Goal: Task Accomplishment & Management: Complete application form

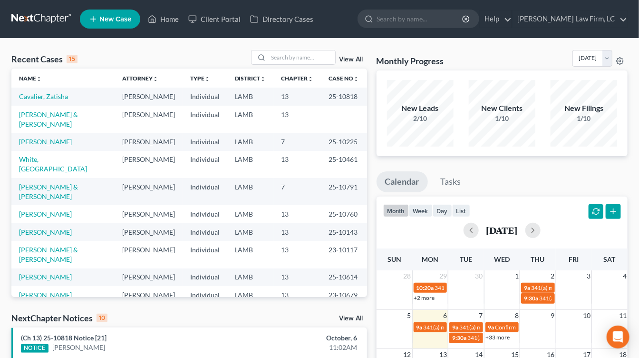
click at [42, 21] on link at bounding box center [41, 18] width 61 height 17
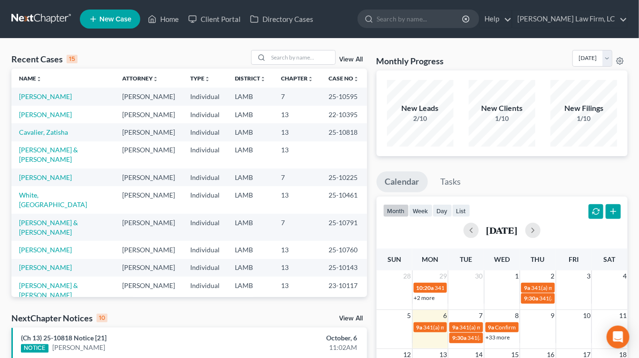
click at [71, 168] on td "[PERSON_NAME] & [PERSON_NAME]" at bounding box center [62, 154] width 103 height 27
click at [69, 163] on link "[PERSON_NAME] & [PERSON_NAME]" at bounding box center [48, 155] width 59 height 18
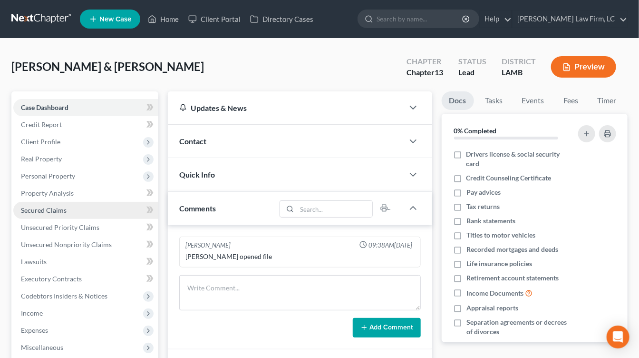
click at [80, 204] on link "Secured Claims" at bounding box center [85, 210] width 145 height 17
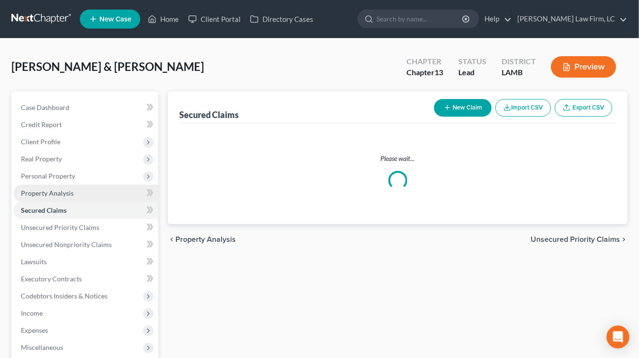
click at [83, 199] on link "Property Analysis" at bounding box center [85, 193] width 145 height 17
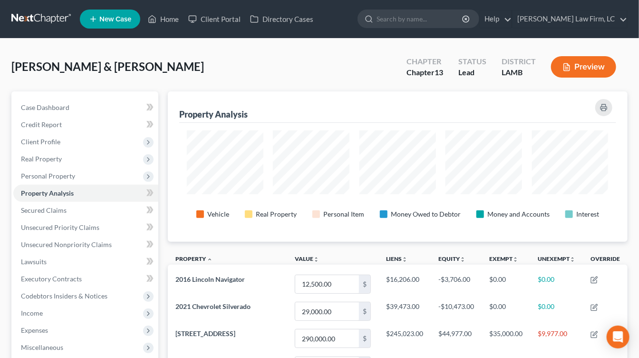
click at [55, 20] on link at bounding box center [41, 18] width 61 height 17
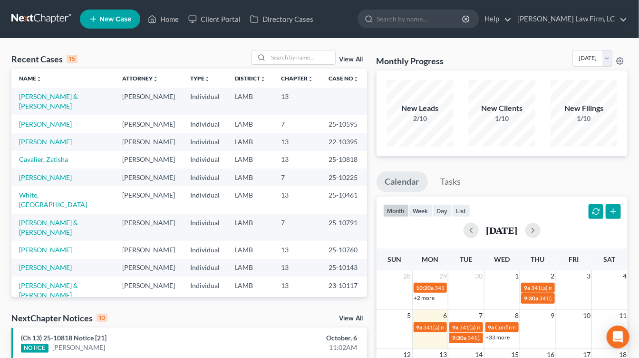
click at [325, 42] on div "Recent Cases 15 View All Name unfold_more expand_more expand_less Attorney unfo…" at bounding box center [319, 358] width 639 height 638
click at [315, 56] on input "search" at bounding box center [302, 57] width 67 height 14
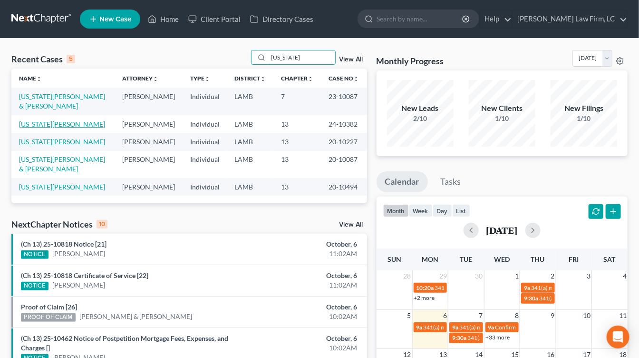
type input "washington"
click at [58, 126] on link "Washington, Dionne" at bounding box center [62, 124] width 86 height 8
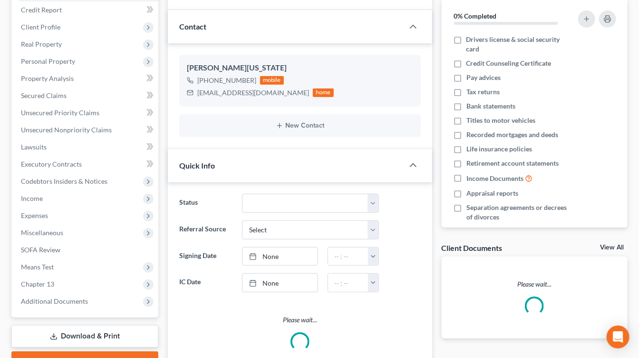
scroll to position [166, 0]
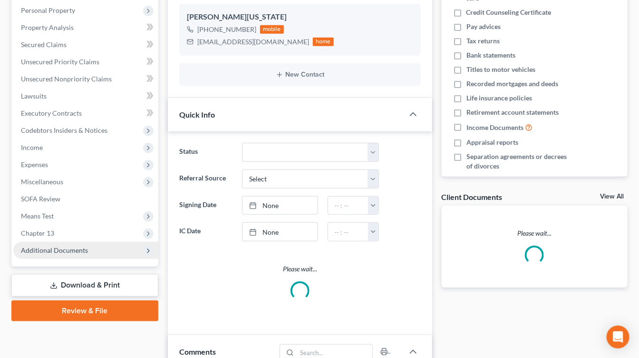
click at [90, 253] on span "Additional Documents" at bounding box center [85, 250] width 145 height 17
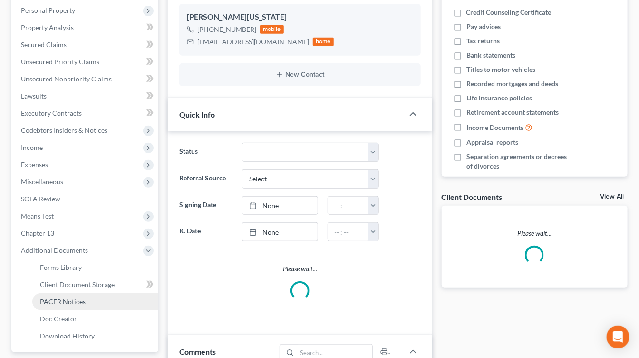
click at [105, 297] on link "PACER Notices" at bounding box center [95, 301] width 126 height 17
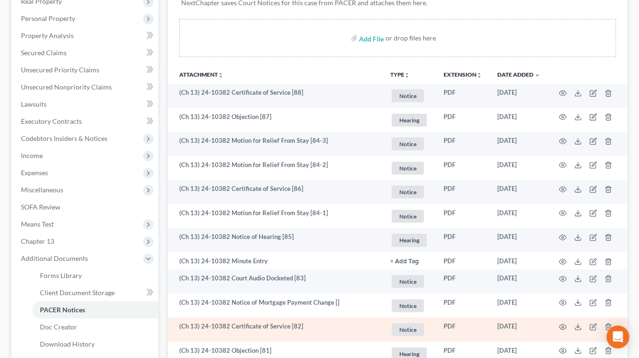
scroll to position [105, 0]
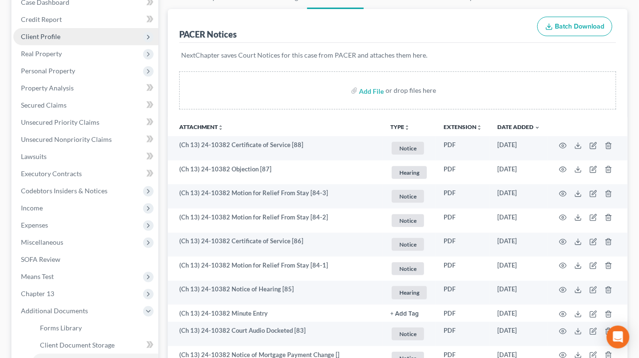
click at [87, 42] on span "Client Profile" at bounding box center [85, 36] width 145 height 17
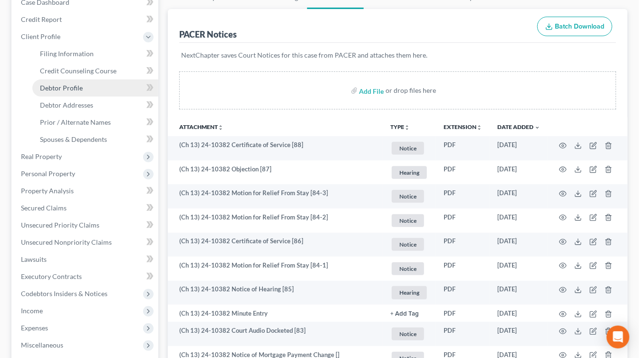
click at [87, 95] on link "Debtor Profile" at bounding box center [95, 87] width 126 height 17
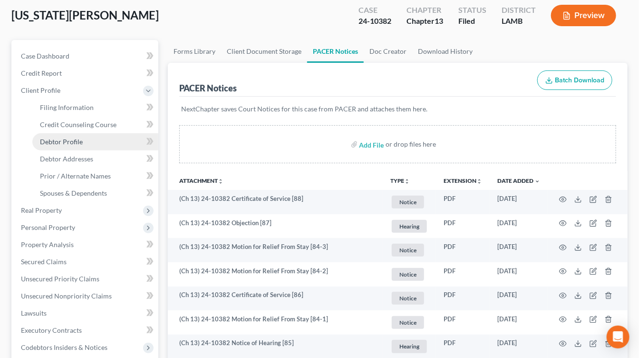
select select "0"
select select "1"
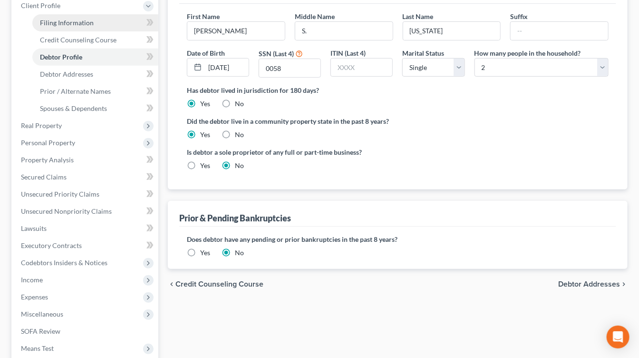
click at [96, 28] on link "Filing Information" at bounding box center [95, 22] width 126 height 17
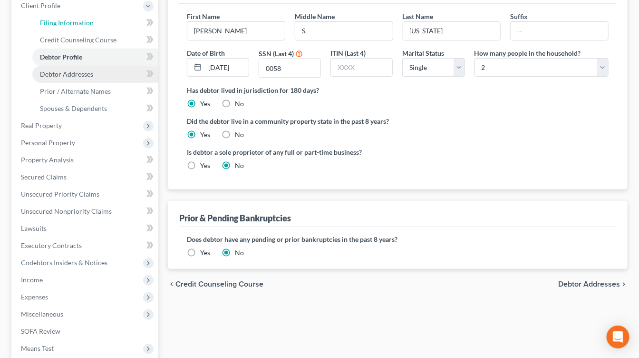
select select "1"
select select "0"
select select "3"
select select "19"
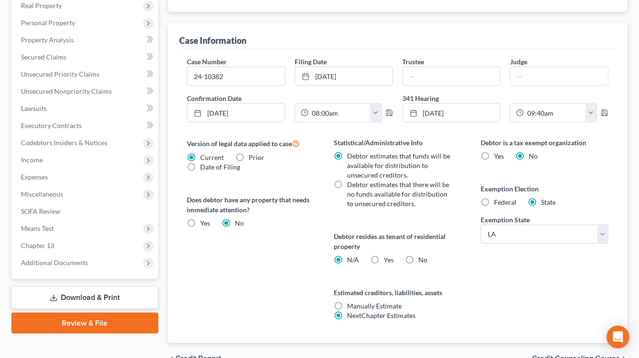
scroll to position [288, 0]
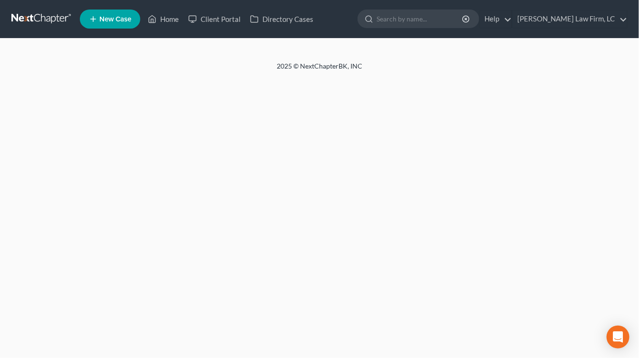
select select "1"
select select "0"
select select "3"
select select "19"
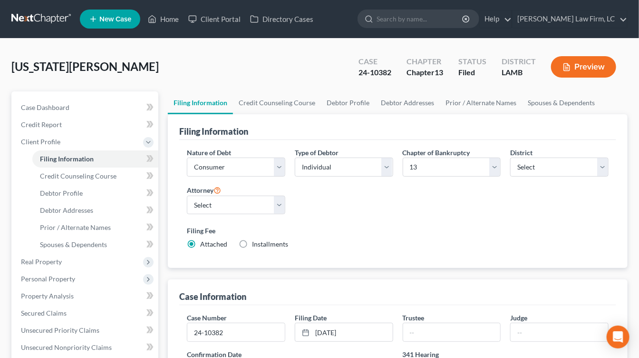
click at [53, 14] on link at bounding box center [41, 18] width 61 height 17
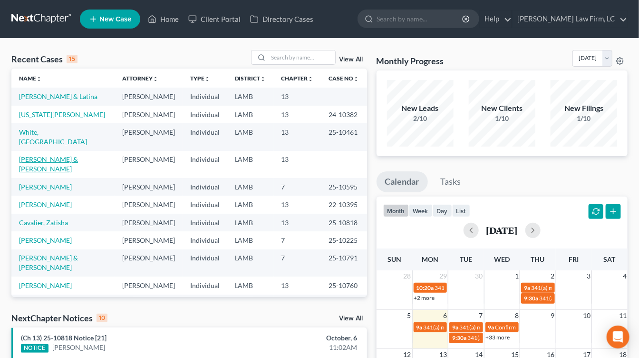
click at [65, 173] on link "[PERSON_NAME] & [PERSON_NAME]" at bounding box center [48, 164] width 59 height 18
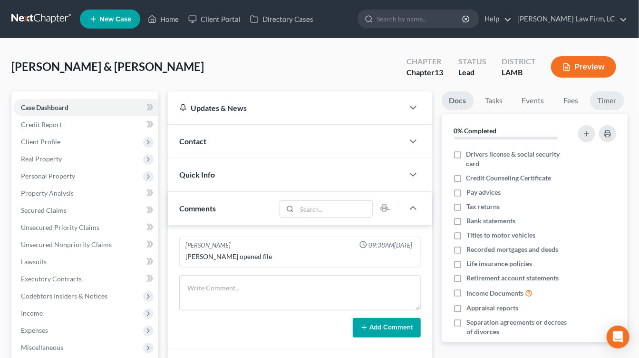
click at [604, 98] on link "Timer" at bounding box center [607, 100] width 34 height 19
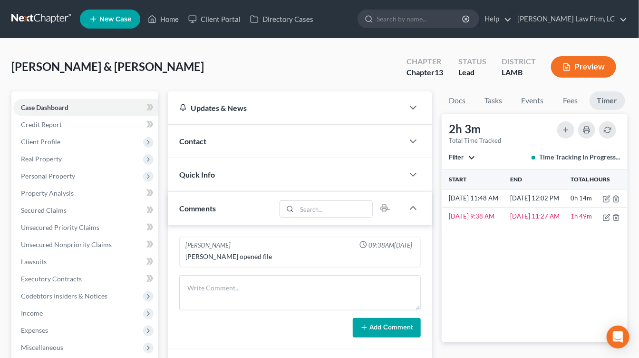
scroll to position [56, 0]
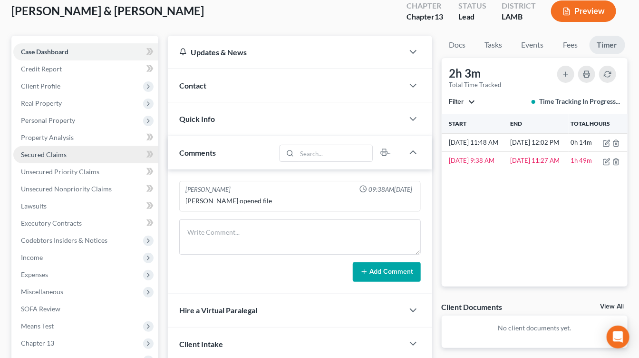
click at [77, 159] on link "Secured Claims" at bounding box center [85, 154] width 145 height 17
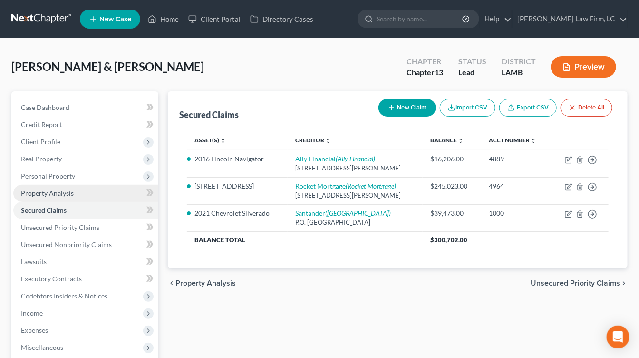
click at [72, 197] on link "Property Analysis" at bounding box center [85, 193] width 145 height 17
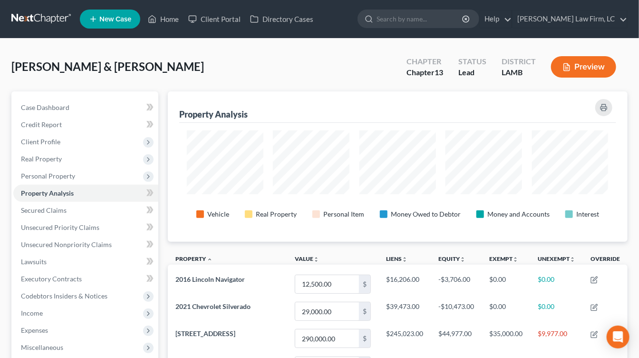
click at [53, 27] on link at bounding box center [41, 18] width 61 height 17
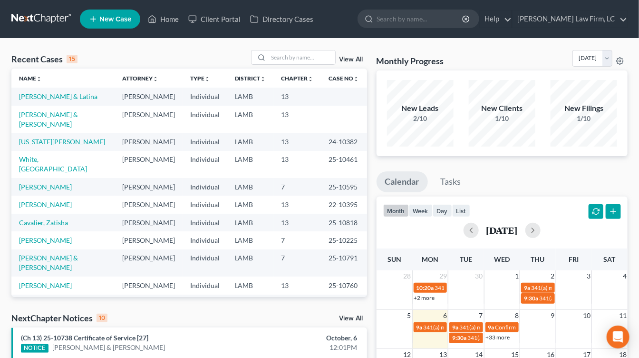
click at [256, 133] on td "LAMB" at bounding box center [250, 119] width 47 height 27
click at [48, 7] on nav "Home New Case Client Portal Directory Cases [PERSON_NAME] Law Firm, [GEOGRAPHIC…" at bounding box center [319, 19] width 639 height 38
click at [48, 10] on nav "Home New Case Client Portal Directory Cases [PERSON_NAME] Law Firm, [GEOGRAPHIC…" at bounding box center [319, 19] width 639 height 38
click at [201, 196] on tbody "Hulbert, John & Latina Mitchell D. Dickson Individual LAMB 13 Guerrero, Christi…" at bounding box center [189, 245] width 356 height 314
click at [246, 150] on td "LAMB" at bounding box center [250, 142] width 47 height 18
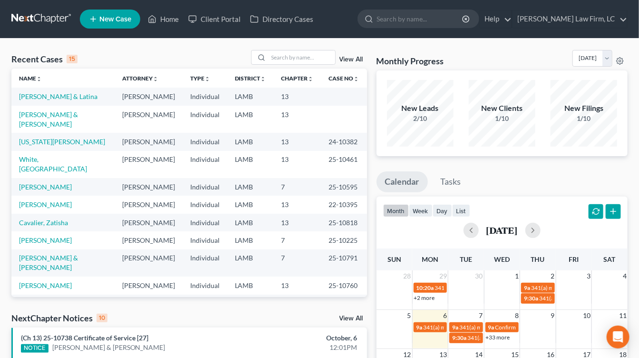
click at [154, 129] on td "[PERSON_NAME]" at bounding box center [149, 119] width 68 height 27
click at [191, 178] on td "Individual" at bounding box center [205, 164] width 45 height 27
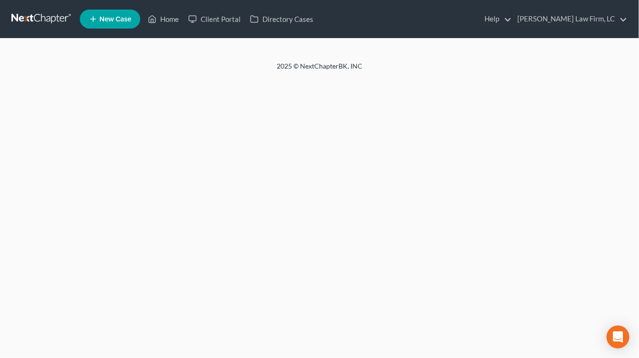
click at [467, 89] on div "Home New Case Client Portal Directory Cases Dickson Law Firm, LC mdd@dicksonlaw…" at bounding box center [319, 179] width 639 height 358
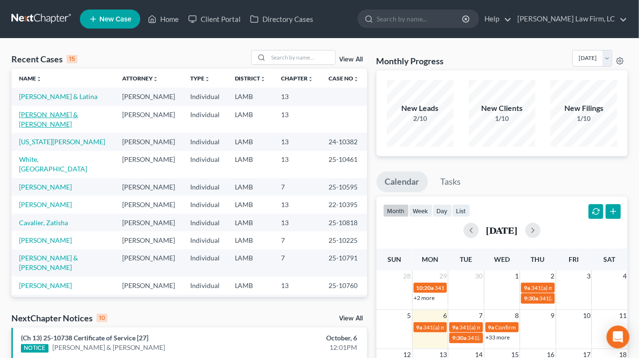
click at [51, 126] on link "[PERSON_NAME] & [PERSON_NAME]" at bounding box center [48, 119] width 59 height 18
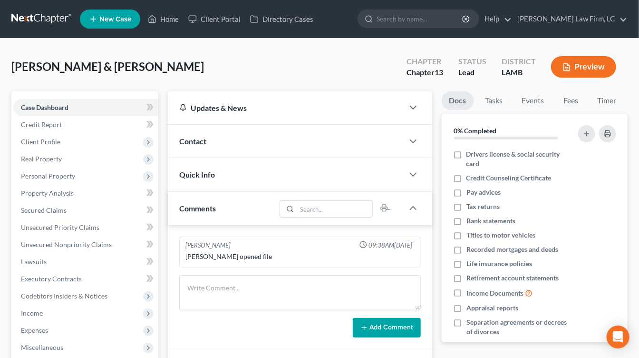
click at [373, 170] on div "Quick Info" at bounding box center [286, 174] width 236 height 33
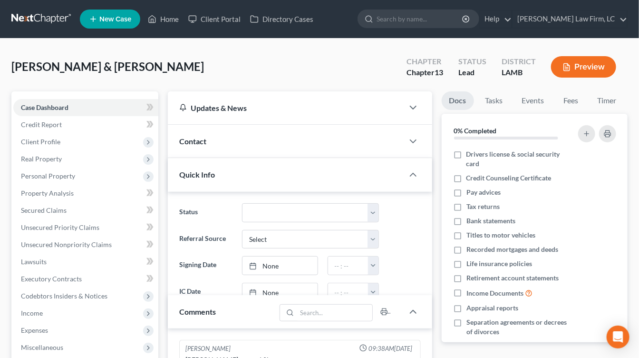
click at [385, 167] on div "Quick Info" at bounding box center [286, 174] width 236 height 33
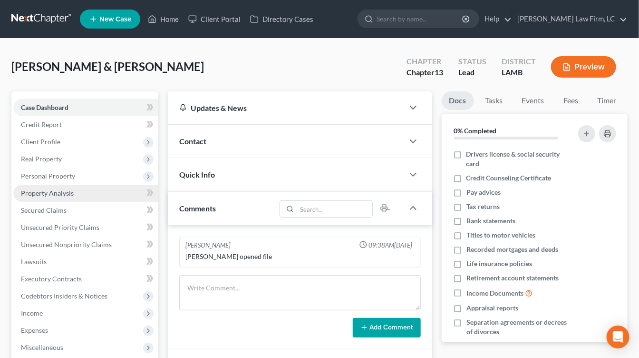
click at [81, 185] on link "Property Analysis" at bounding box center [85, 193] width 145 height 17
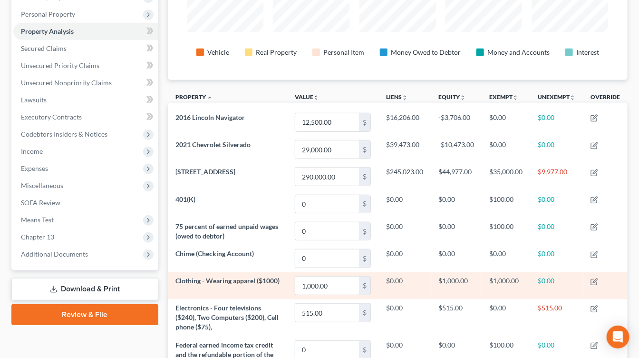
scroll to position [167, 0]
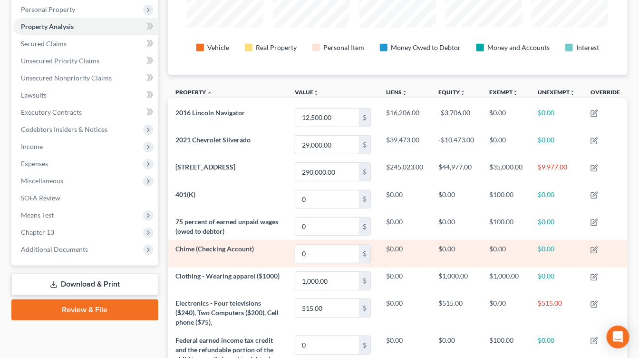
click at [583, 249] on td "$0.00" at bounding box center [556, 253] width 53 height 27
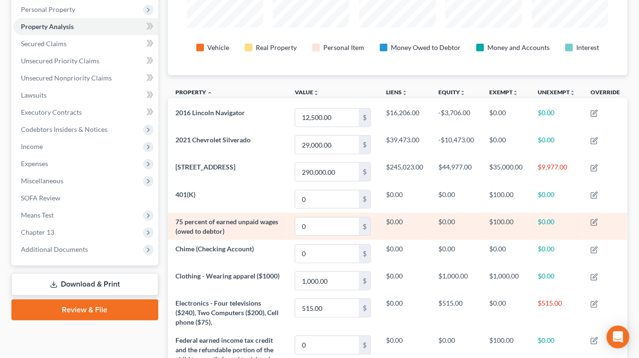
click at [607, 213] on td at bounding box center [605, 226] width 45 height 27
click at [593, 226] on td at bounding box center [605, 226] width 45 height 27
click at [597, 219] on icon "button" at bounding box center [595, 221] width 4 height 4
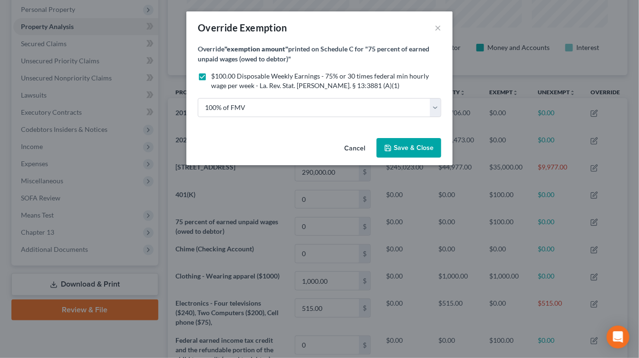
click at [357, 158] on div "Cancel Save & Close" at bounding box center [320, 149] width 266 height 31
click at [357, 152] on button "Cancel" at bounding box center [355, 148] width 36 height 19
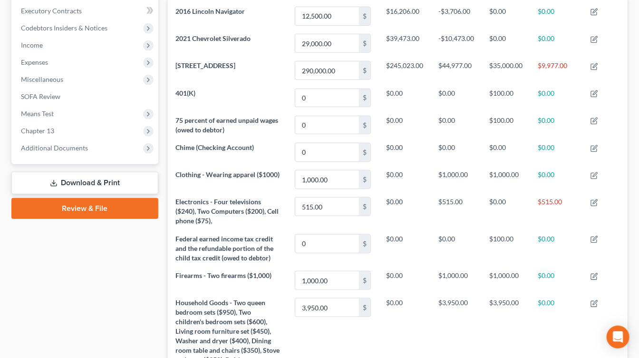
scroll to position [291, 0]
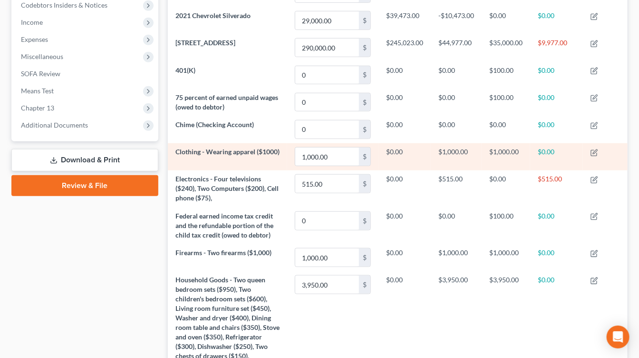
click at [597, 144] on td at bounding box center [605, 156] width 45 height 27
click at [596, 145] on td at bounding box center [605, 156] width 45 height 27
click at [596, 151] on icon "button" at bounding box center [595, 151] width 4 height 4
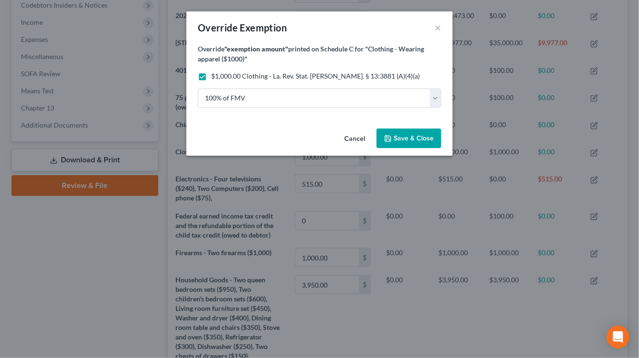
click at [356, 137] on button "Cancel" at bounding box center [355, 138] width 36 height 19
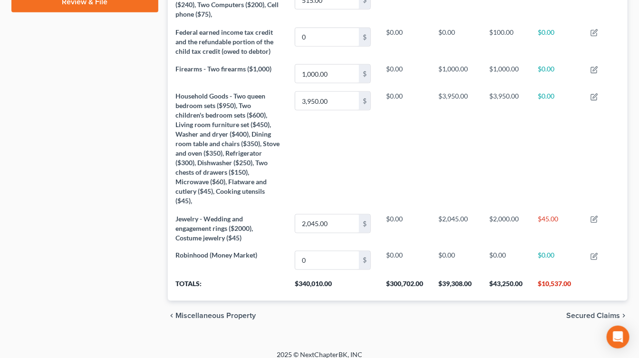
scroll to position [480, 0]
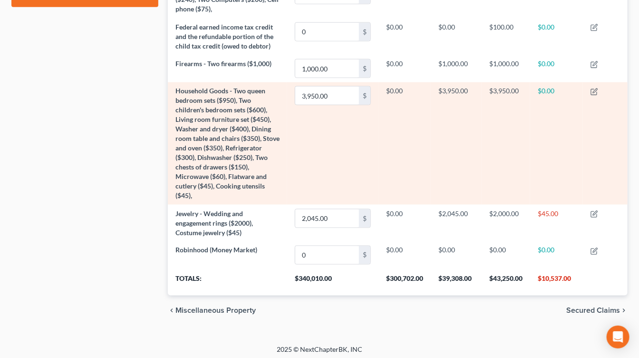
click at [594, 92] on td at bounding box center [605, 143] width 45 height 122
click at [595, 91] on icon "button" at bounding box center [595, 92] width 8 height 8
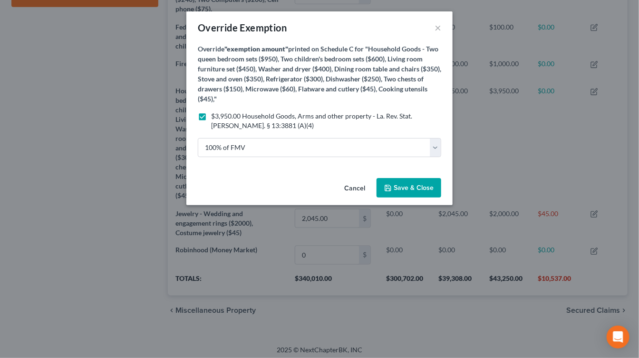
click at [342, 190] on button "Cancel" at bounding box center [355, 188] width 36 height 19
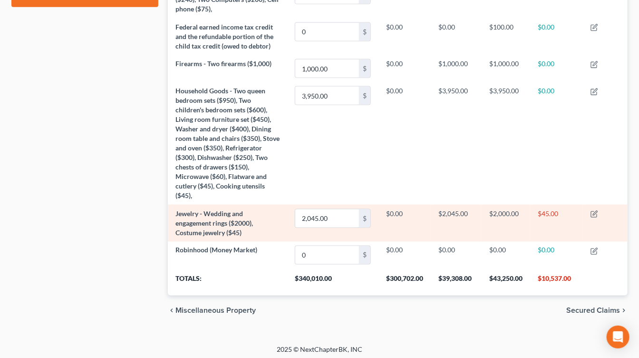
click at [591, 217] on td at bounding box center [605, 223] width 45 height 37
click at [595, 213] on icon "button" at bounding box center [595, 214] width 8 height 8
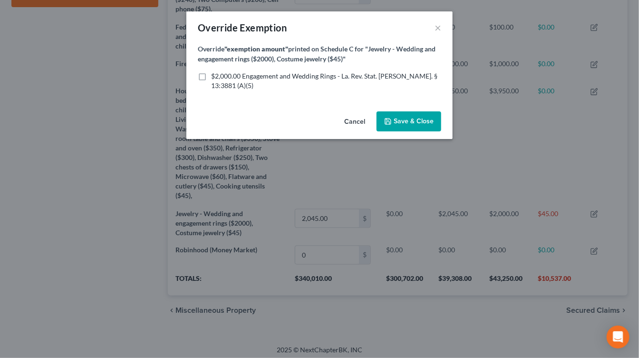
click at [362, 117] on button "Cancel" at bounding box center [355, 121] width 36 height 19
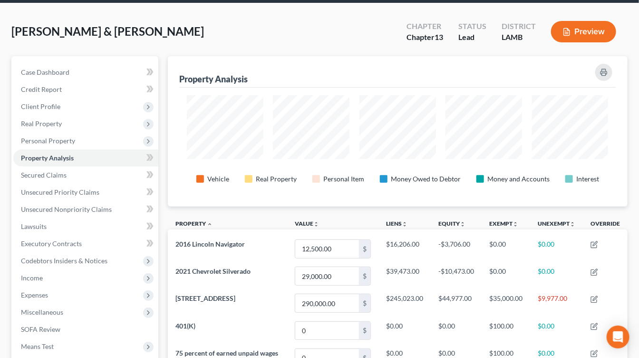
scroll to position [0, 0]
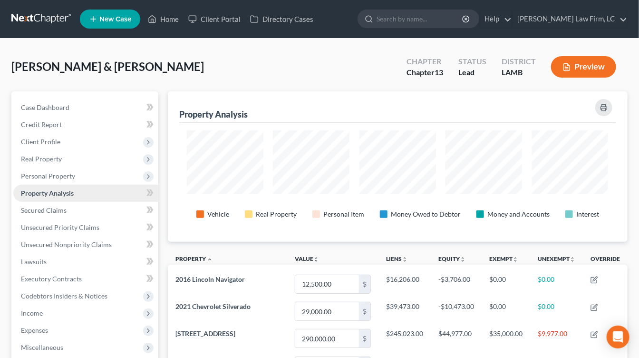
click at [73, 195] on span "Property Analysis" at bounding box center [47, 193] width 53 height 8
click at [75, 200] on link "Property Analysis" at bounding box center [85, 193] width 145 height 17
click at [75, 215] on link "Secured Claims" at bounding box center [85, 210] width 145 height 17
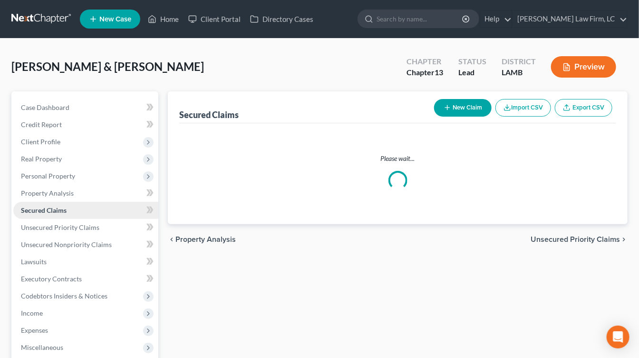
click at [76, 215] on link "Secured Claims" at bounding box center [85, 210] width 145 height 17
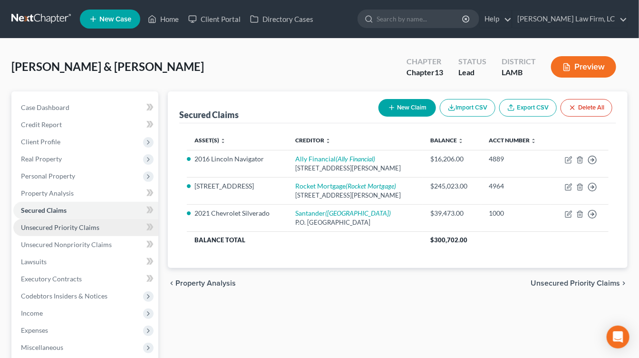
click at [76, 226] on span "Unsecured Priority Claims" at bounding box center [60, 227] width 79 height 8
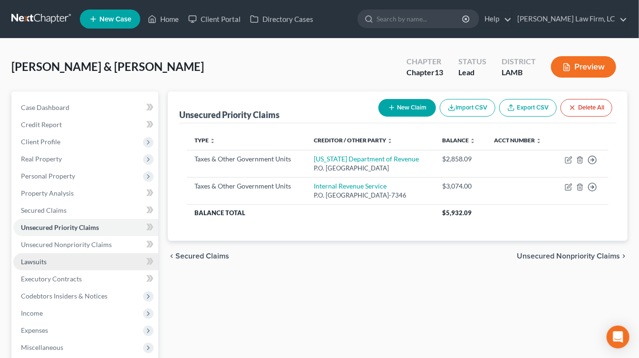
scroll to position [32, 0]
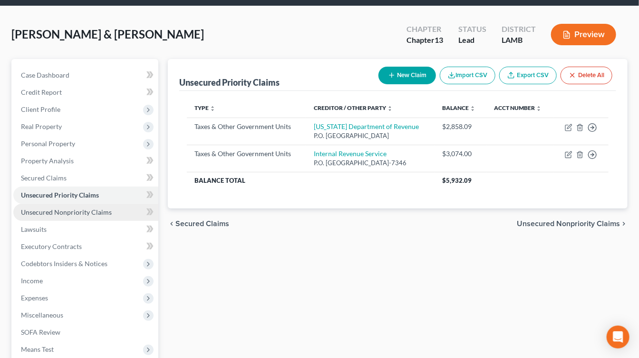
click at [72, 217] on link "Unsecured Nonpriority Claims" at bounding box center [85, 212] width 145 height 17
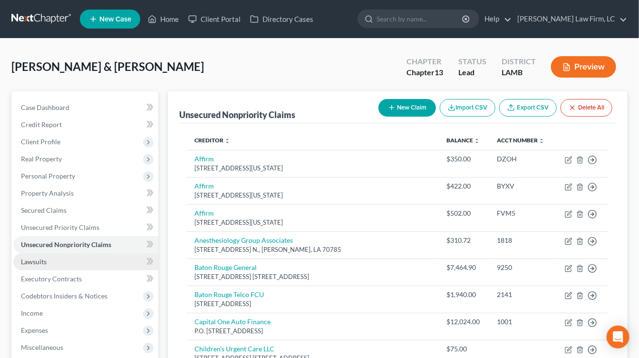
click at [73, 266] on link "Lawsuits" at bounding box center [85, 261] width 145 height 17
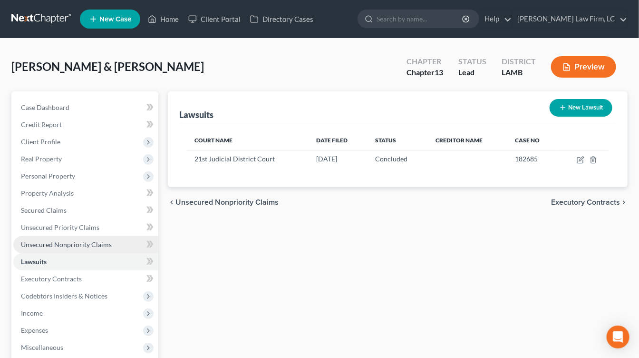
click at [90, 245] on span "Unsecured Nonpriority Claims" at bounding box center [66, 244] width 91 height 8
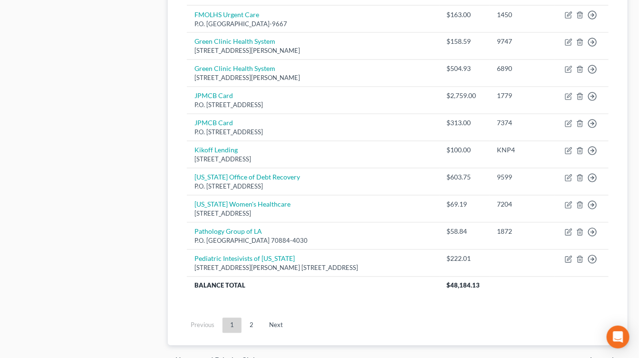
scroll to position [733, 0]
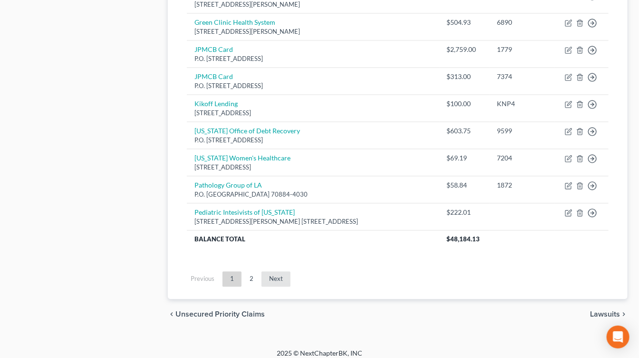
click at [266, 272] on link "Next" at bounding box center [276, 278] width 29 height 15
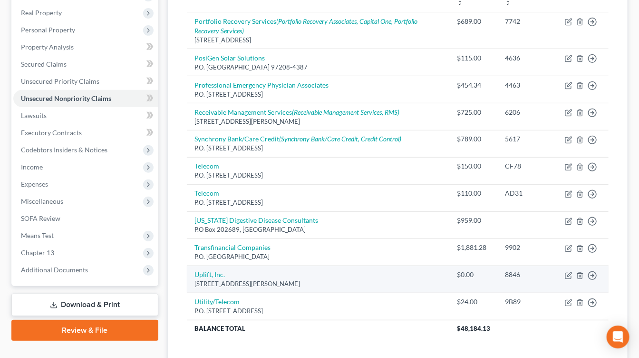
scroll to position [144, 0]
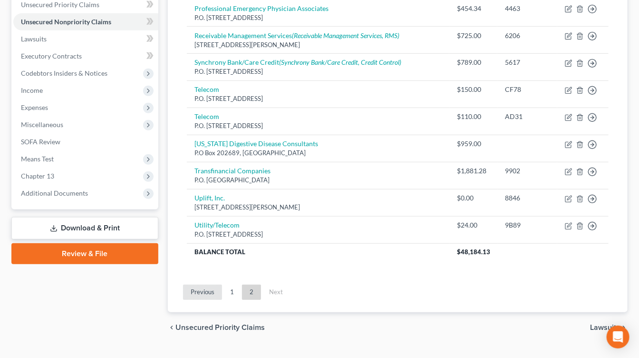
click at [217, 291] on link "Previous" at bounding box center [202, 292] width 39 height 15
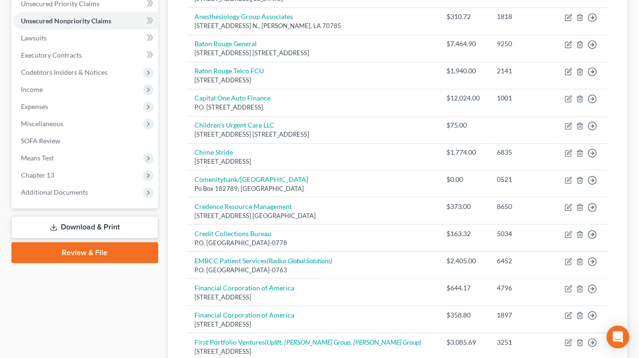
scroll to position [0, 0]
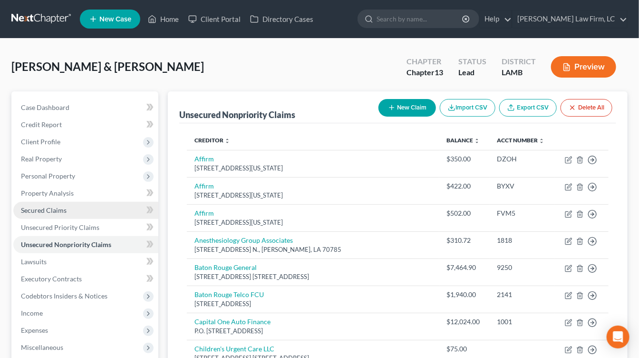
click at [78, 202] on link "Secured Claims" at bounding box center [85, 210] width 145 height 17
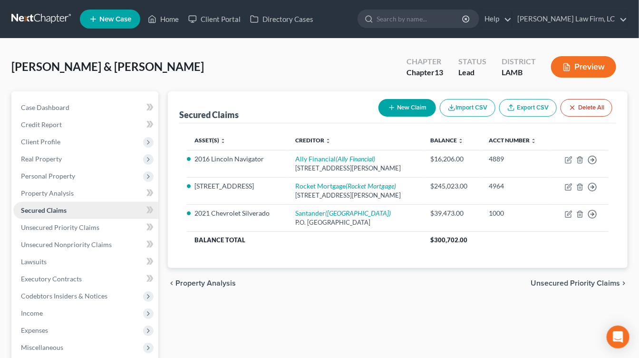
click at [78, 209] on link "Secured Claims" at bounding box center [85, 210] width 145 height 17
click at [68, 217] on link "Secured Claims" at bounding box center [85, 210] width 145 height 17
click at [86, 247] on span "Unsecured Nonpriority Claims" at bounding box center [66, 244] width 91 height 8
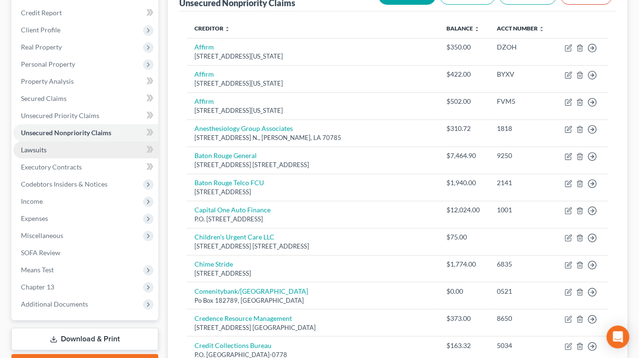
click at [92, 151] on link "Lawsuits" at bounding box center [85, 149] width 145 height 17
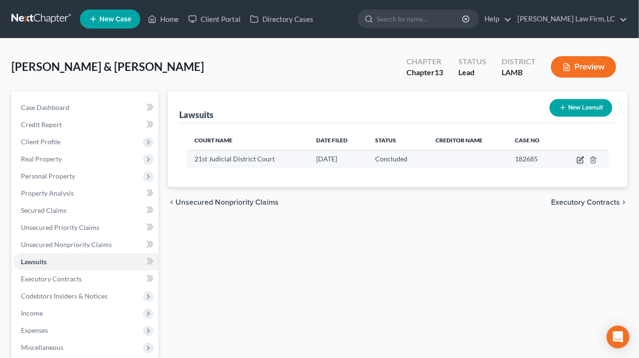
click at [579, 161] on icon "button" at bounding box center [581, 160] width 8 height 8
select select "19"
select select "2"
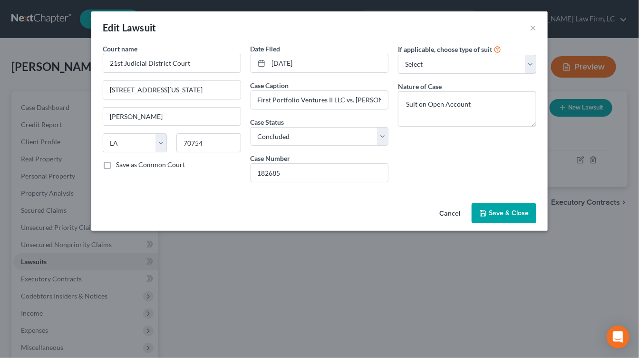
click at [512, 209] on span "Save & Close" at bounding box center [509, 213] width 40 height 8
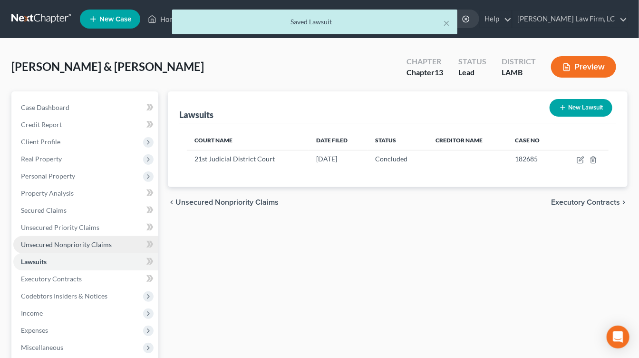
click at [67, 238] on link "Unsecured Nonpriority Claims" at bounding box center [85, 244] width 145 height 17
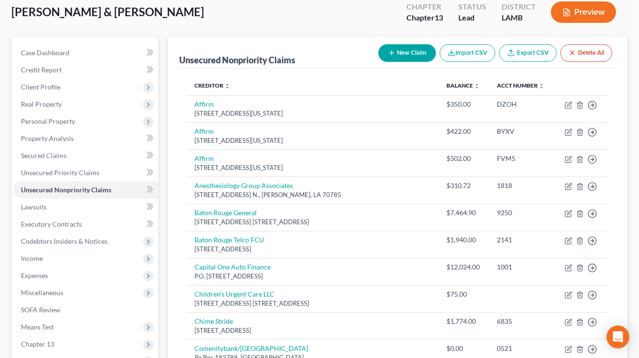
scroll to position [35, 0]
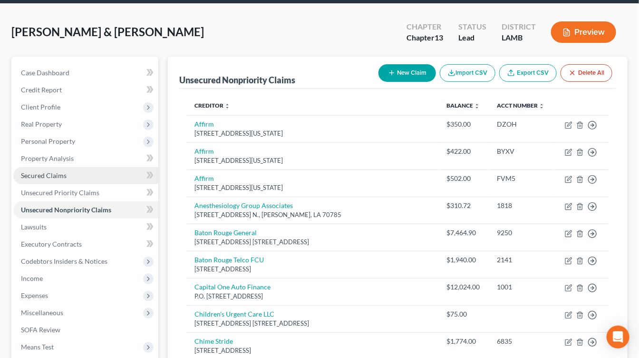
click at [87, 168] on link "Secured Claims" at bounding box center [85, 175] width 145 height 17
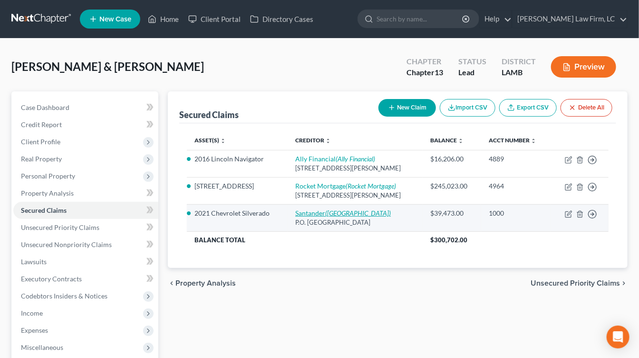
click at [324, 210] on link "Santander (Santander)" at bounding box center [343, 213] width 96 height 8
select select "45"
select select "0"
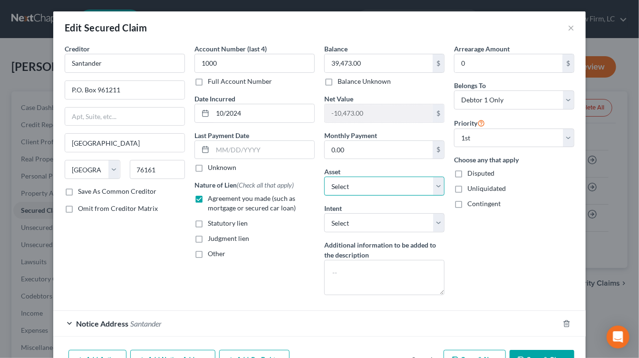
click at [384, 184] on select "Select Other Multiple Assets 2021 Chevrolet Silverado - $29000.0 33898 Cane Mar…" at bounding box center [384, 186] width 120 height 19
click at [422, 351] on button "Cancel" at bounding box center [422, 360] width 36 height 19
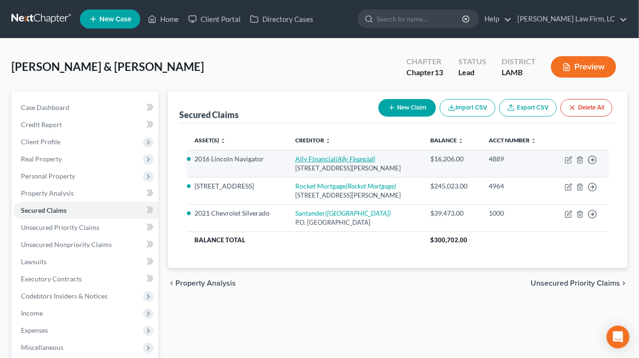
click at [337, 156] on icon "(Ally Financial)" at bounding box center [355, 159] width 39 height 8
select select "23"
select select "4"
select select "2"
select select "0"
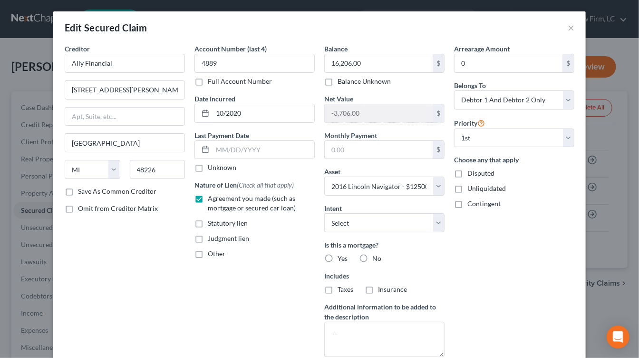
scroll to position [117, 0]
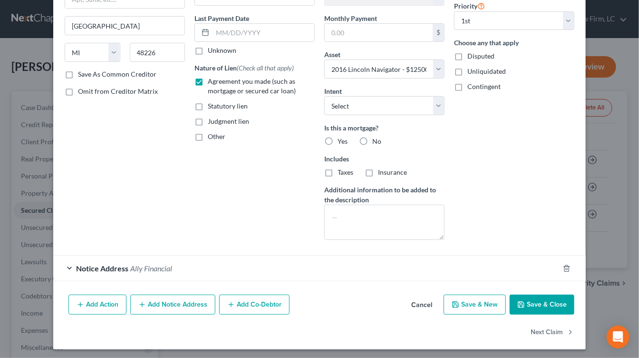
click at [430, 303] on button "Cancel" at bounding box center [422, 304] width 36 height 19
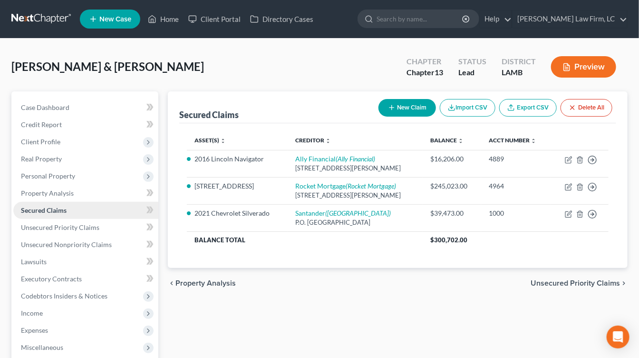
click at [110, 209] on link "Secured Claims" at bounding box center [85, 210] width 145 height 17
click at [102, 221] on link "Unsecured Priority Claims" at bounding box center [85, 227] width 145 height 17
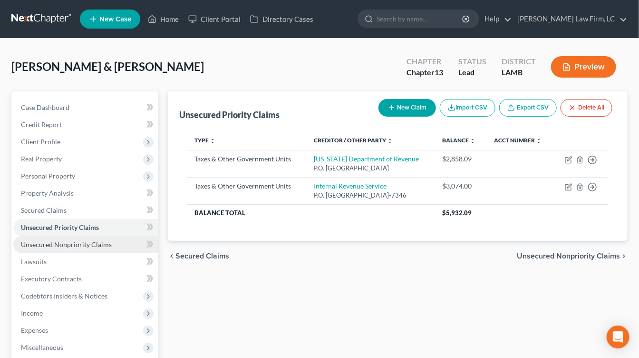
click at [100, 247] on span "Unsecured Nonpriority Claims" at bounding box center [66, 244] width 91 height 8
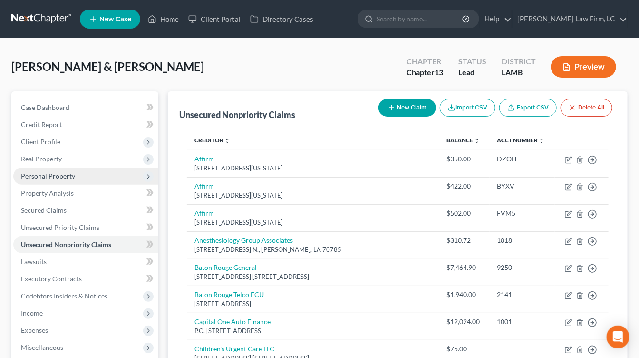
click at [92, 182] on span "Personal Property" at bounding box center [85, 175] width 145 height 17
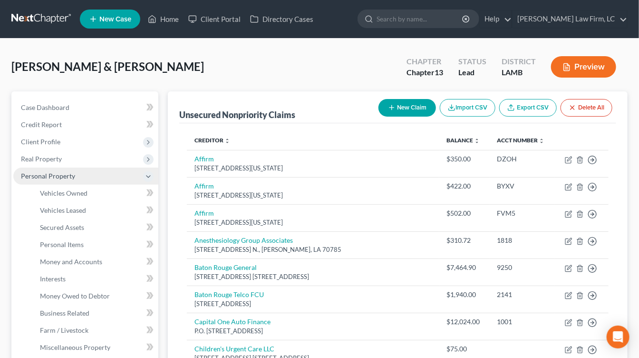
click at [80, 184] on span "Personal Property" at bounding box center [85, 175] width 145 height 17
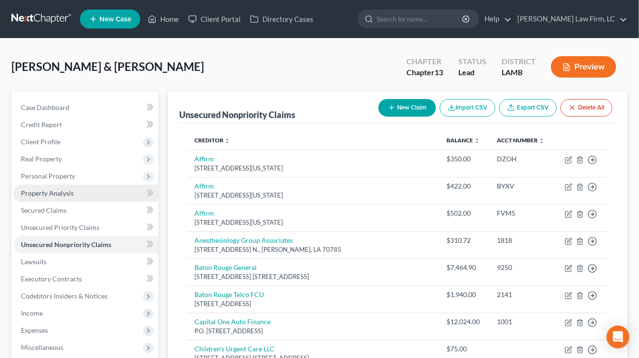
click at [81, 190] on link "Property Analysis" at bounding box center [85, 193] width 145 height 17
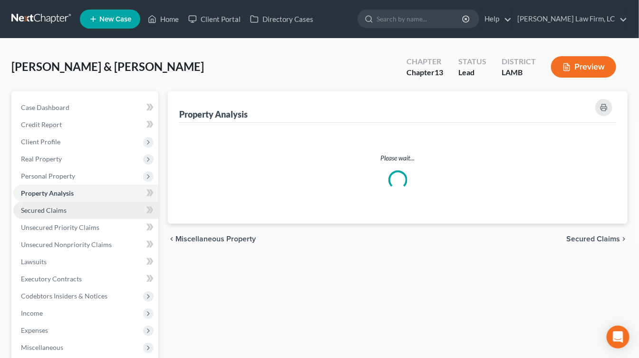
click at [81, 205] on link "Secured Claims" at bounding box center [85, 210] width 145 height 17
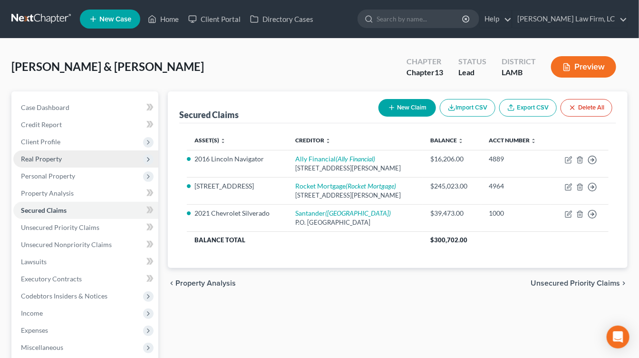
click at [84, 161] on span "Real Property" at bounding box center [85, 158] width 145 height 17
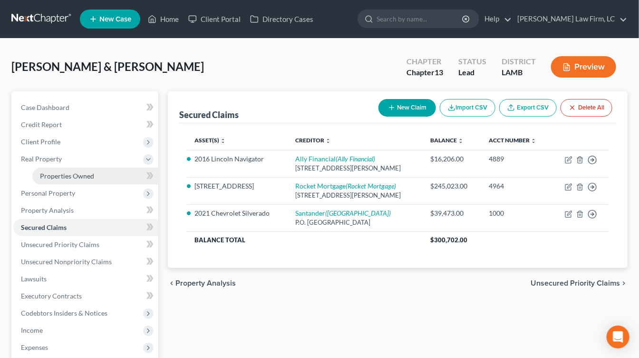
click at [84, 179] on span "Properties Owned" at bounding box center [67, 176] width 54 height 8
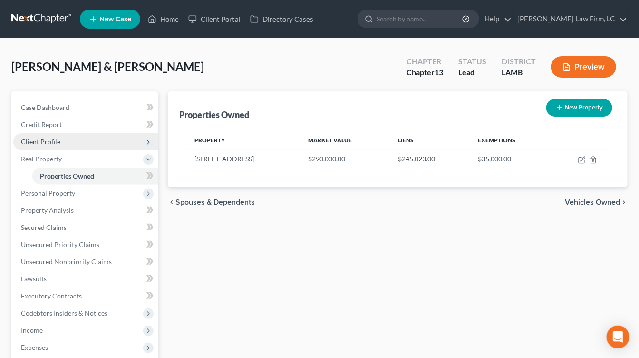
click at [84, 137] on span "Client Profile" at bounding box center [85, 141] width 145 height 17
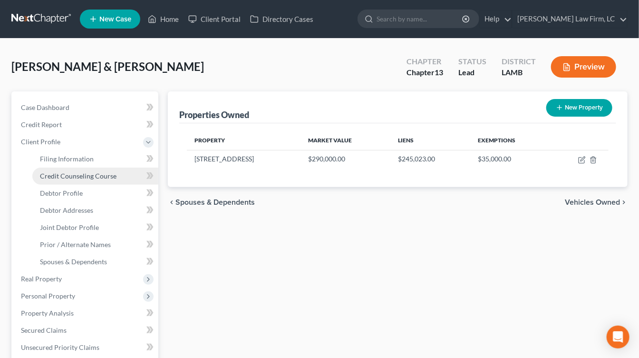
click at [84, 176] on span "Credit Counseling Course" at bounding box center [78, 176] width 77 height 8
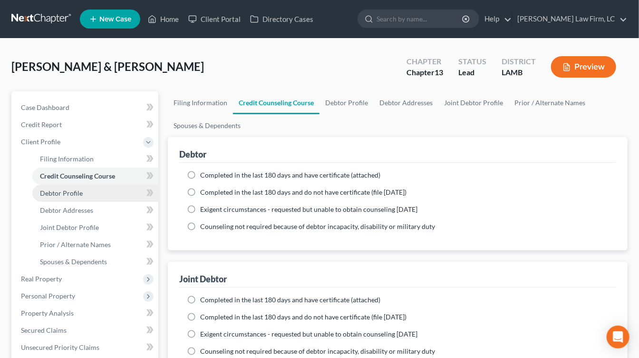
click at [83, 195] on link "Debtor Profile" at bounding box center [95, 193] width 126 height 17
select select "1"
select select "3"
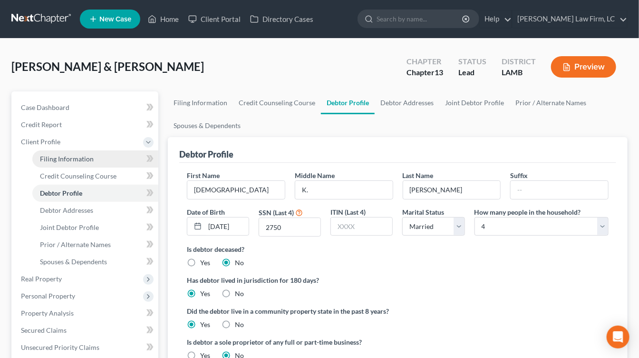
click at [93, 164] on link "Filing Information" at bounding box center [95, 158] width 126 height 17
select select "1"
select select "3"
select select "19"
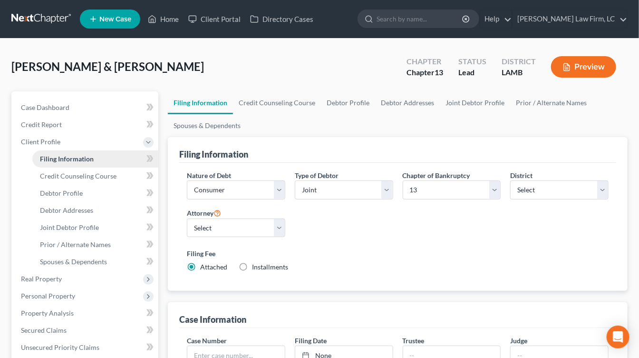
click at [91, 166] on link "Filing Information" at bounding box center [95, 158] width 126 height 17
click at [91, 170] on link "Credit Counseling Course" at bounding box center [95, 175] width 126 height 17
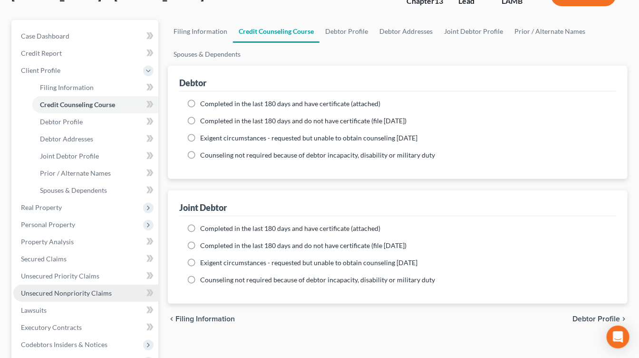
click at [68, 285] on link "Unsecured Nonpriority Claims" at bounding box center [85, 293] width 145 height 17
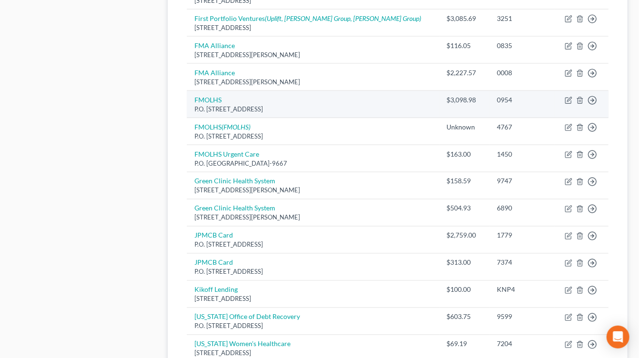
scroll to position [517, 0]
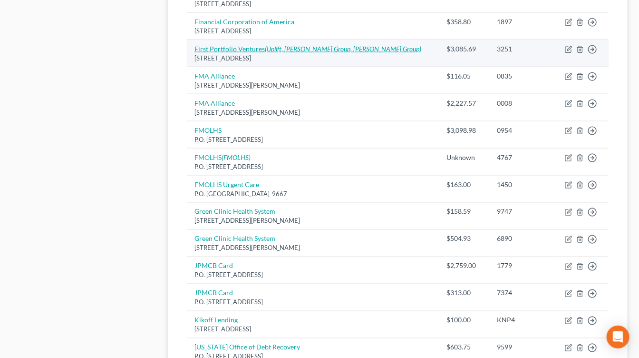
click at [313, 46] on icon "(Uplift, Eaton Group, Eaton Group)" at bounding box center [343, 49] width 157 height 8
select select "10"
select select "1"
select select "2"
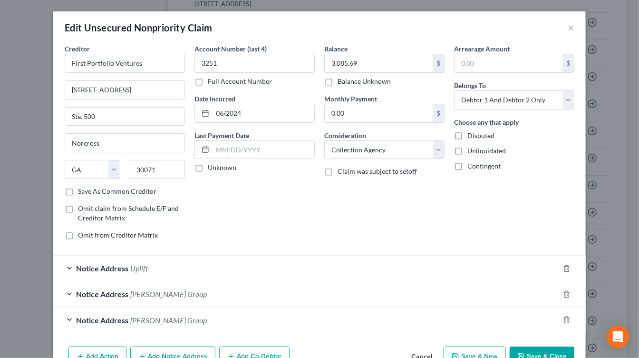
click at [544, 352] on button "Save & Close" at bounding box center [542, 356] width 65 height 20
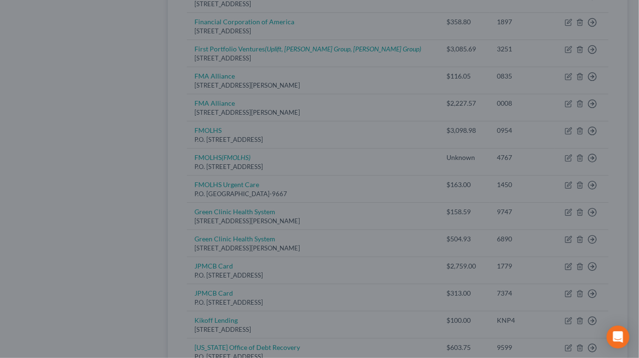
type input "0"
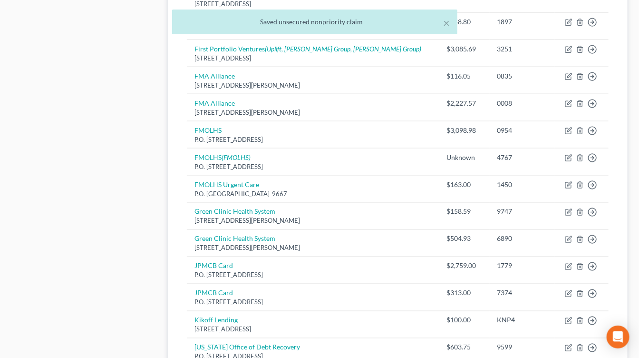
scroll to position [0, 0]
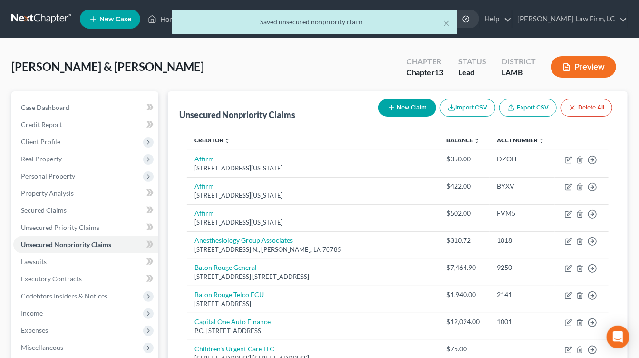
click at [59, 15] on div "× Saved unsecured nonpriority claim" at bounding box center [314, 24] width 639 height 29
drag, startPoint x: 64, startPoint y: 225, endPoint x: 88, endPoint y: 205, distance: 31.1
click at [64, 225] on span "Unsecured Priority Claims" at bounding box center [60, 227] width 79 height 8
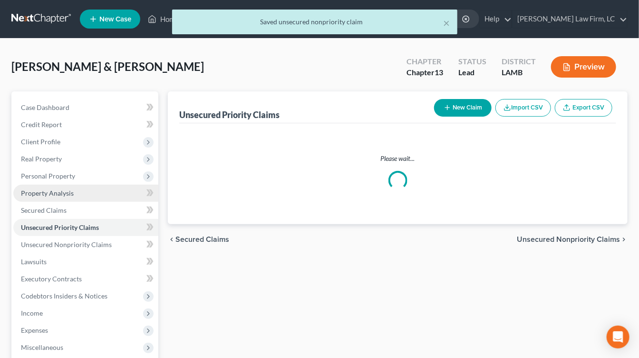
click at [101, 193] on link "Property Analysis" at bounding box center [85, 193] width 145 height 17
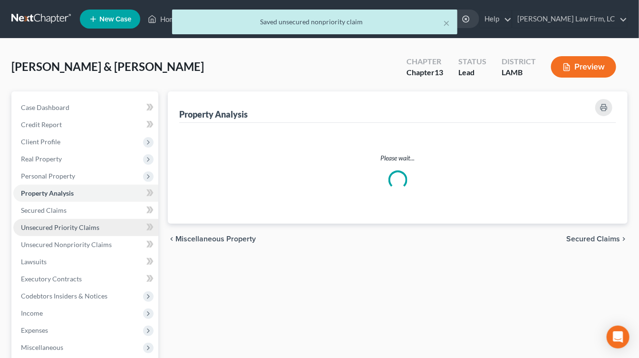
click at [83, 221] on link "Unsecured Priority Claims" at bounding box center [85, 227] width 145 height 17
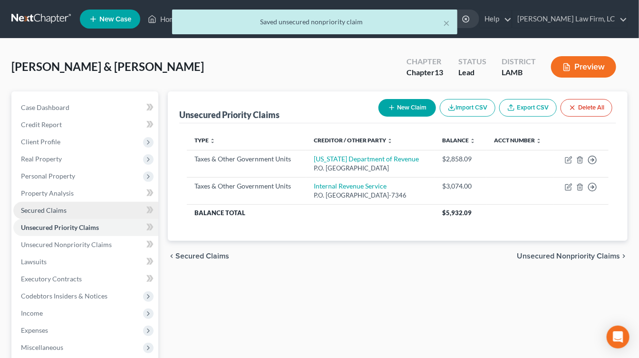
click at [84, 217] on link "Secured Claims" at bounding box center [85, 210] width 145 height 17
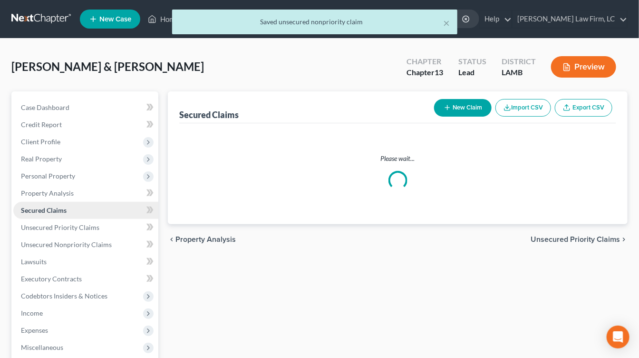
click at [85, 216] on link "Secured Claims" at bounding box center [85, 210] width 145 height 17
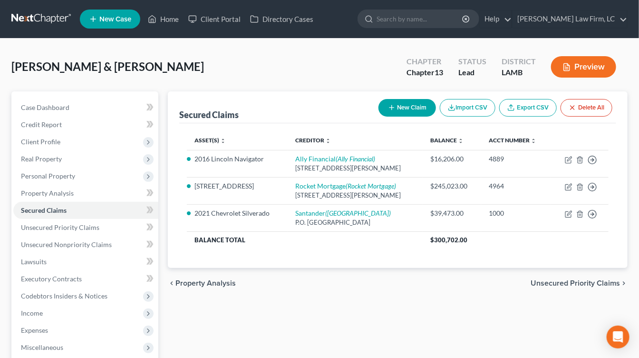
click at [166, 56] on div "Guerrero, Christian & Kimber Upgraded Chapter Chapter 13 Status Lead District L…" at bounding box center [319, 70] width 617 height 41
click at [444, 316] on div "Secured Claims New Claim Import CSV Export CSV Delete All Asset(s) expand_more …" at bounding box center [398, 288] width 470 height 395
click at [72, 309] on span "Income" at bounding box center [85, 312] width 145 height 17
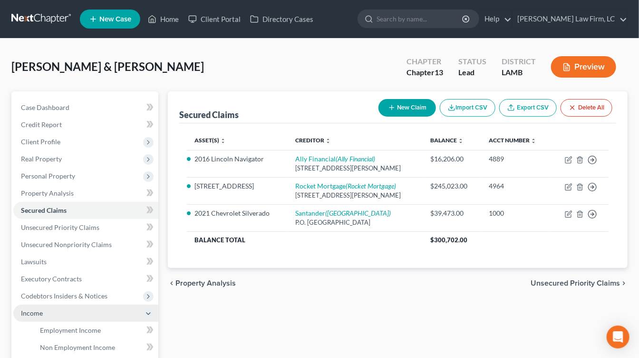
click at [72, 319] on span "Income" at bounding box center [85, 312] width 145 height 17
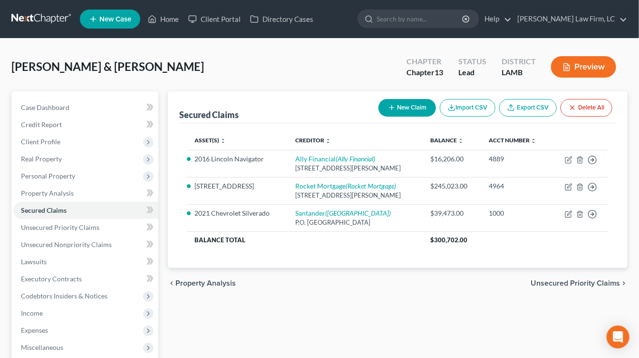
click at [72, 324] on ul "Case Dashboard Payments Invoices Payments Payments Credit Report Client Profile" at bounding box center [85, 261] width 145 height 325
click at [81, 305] on span "Income" at bounding box center [85, 312] width 145 height 17
click at [81, 329] on span "Employment Income" at bounding box center [70, 330] width 61 height 8
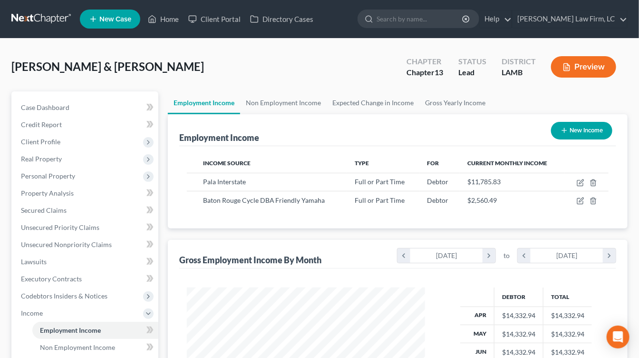
scroll to position [169, 257]
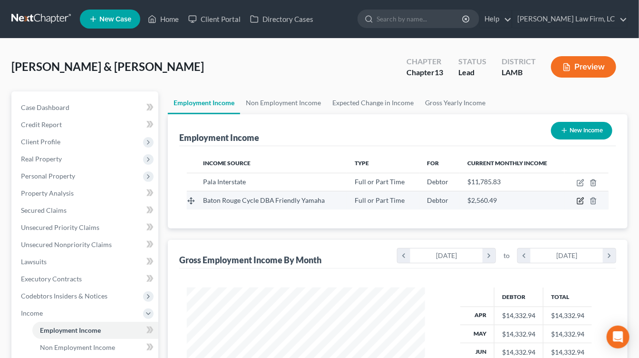
click at [585, 199] on icon "button" at bounding box center [581, 201] width 8 height 8
select select "0"
select select "19"
select select "0"
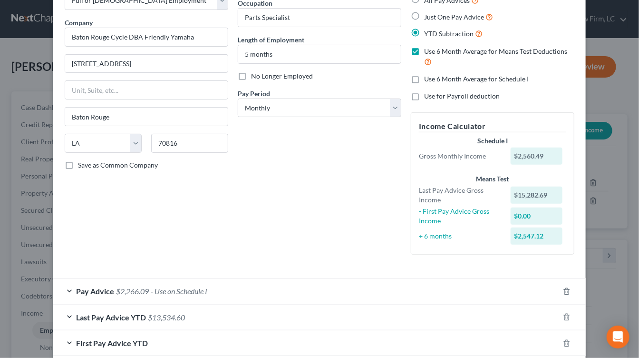
scroll to position [0, 0]
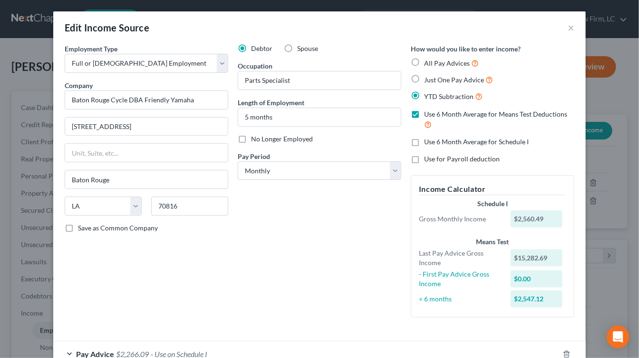
click at [297, 47] on label "Spouse" at bounding box center [307, 49] width 21 height 10
click at [301, 47] on input "Spouse" at bounding box center [304, 47] width 6 height 6
radio input "true"
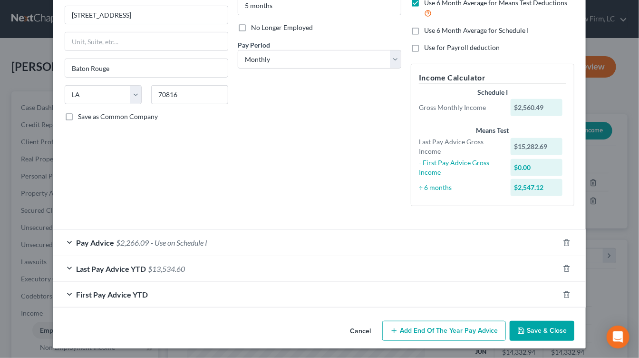
click at [551, 322] on button "Save & Close" at bounding box center [542, 331] width 65 height 20
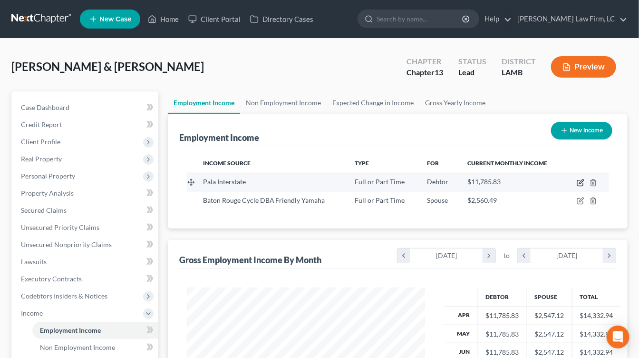
click at [579, 184] on icon "button" at bounding box center [581, 183] width 8 height 8
select select "0"
select select "19"
select select "0"
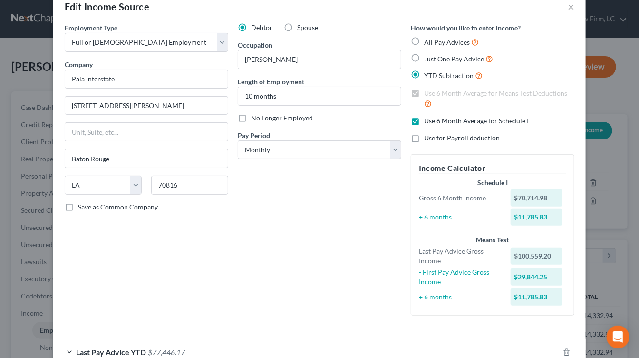
scroll to position [105, 0]
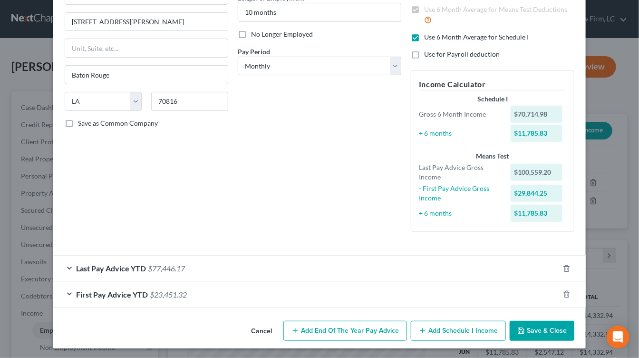
click at [548, 323] on button "Save & Close" at bounding box center [542, 331] width 65 height 20
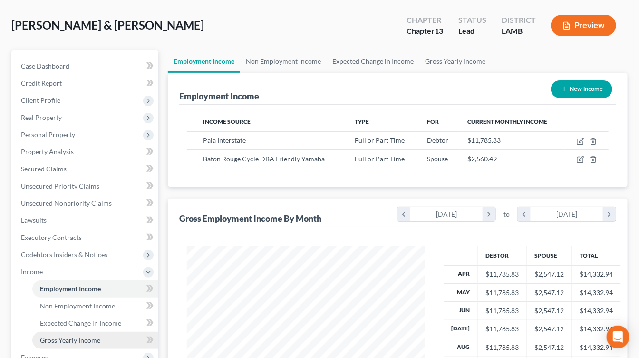
click at [89, 341] on span "Gross Yearly Income" at bounding box center [70, 340] width 60 height 8
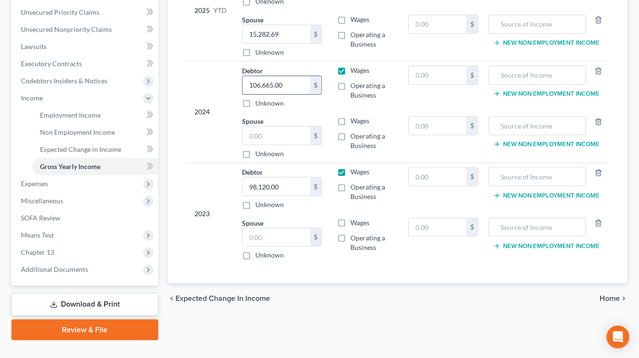
scroll to position [216, 0]
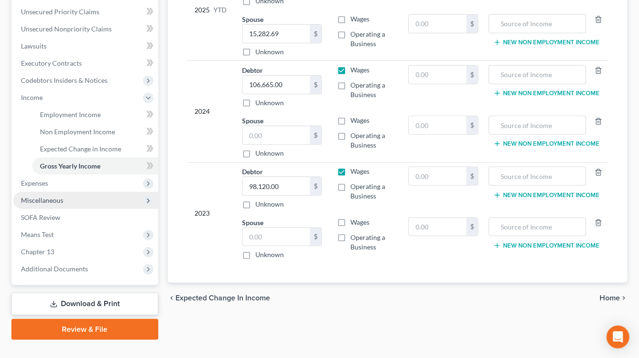
click at [90, 200] on span "Miscellaneous" at bounding box center [85, 200] width 145 height 17
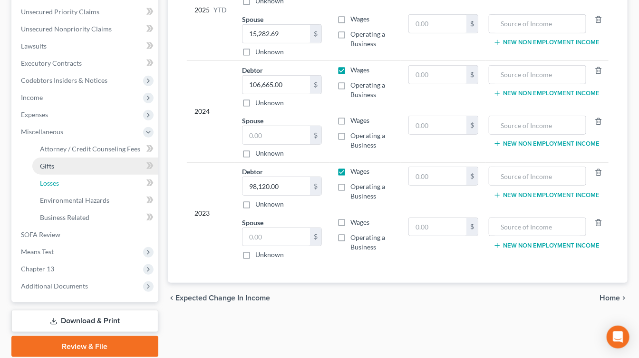
click at [90, 229] on ul "Case Dashboard Payments Invoices Payments Payments Credit Report Client Profile" at bounding box center [85, 88] width 145 height 411
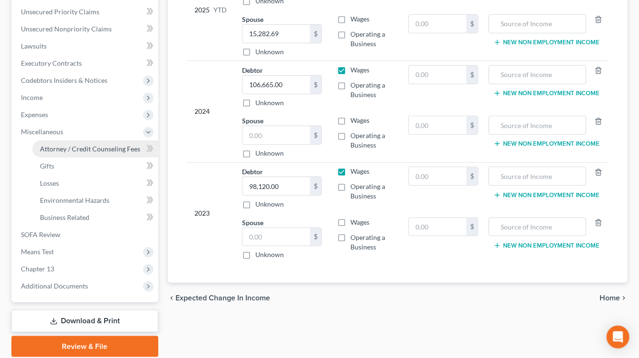
click at [119, 146] on span "Attorney / Credit Counseling Fees" at bounding box center [90, 149] width 100 height 8
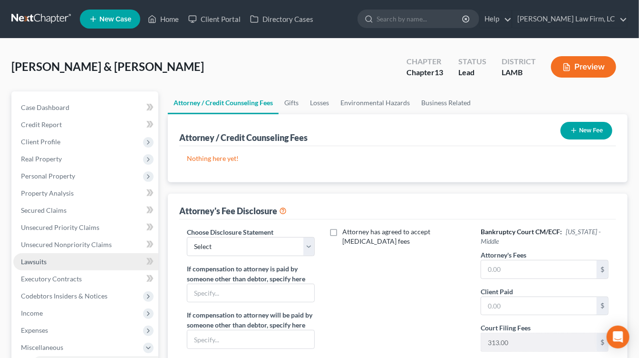
scroll to position [48, 0]
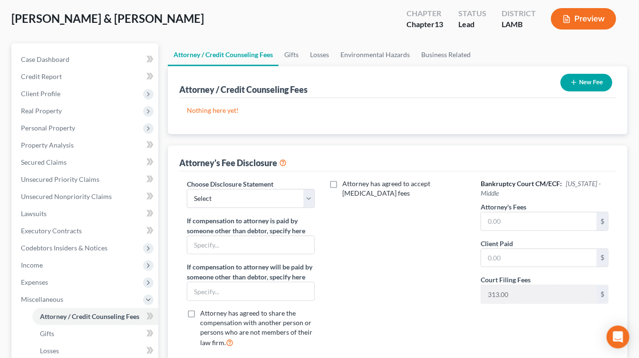
click at [590, 75] on button "New Fee" at bounding box center [587, 83] width 52 height 18
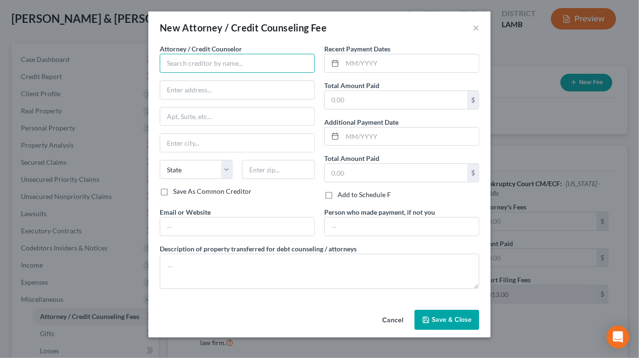
click at [268, 59] on input "text" at bounding box center [237, 63] width 155 height 19
type input "Dickson Law Firm"
type input "18405 E. Petroleum Dr."
type input "Suite C"
type input "Baton Rouge"
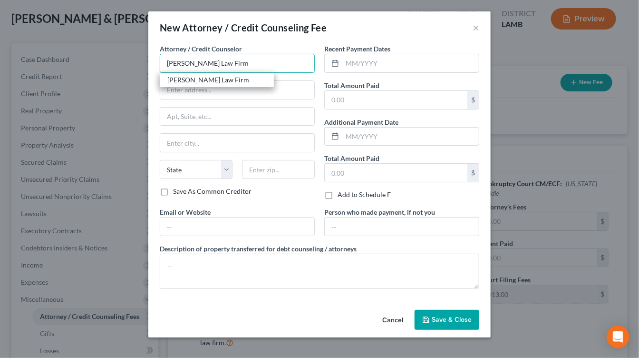
select select "19"
type input "70809"
type input "Dickson Law Firm"
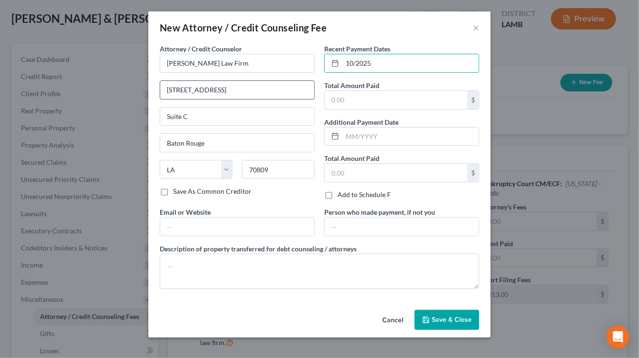
type input "10/2025"
type input "2,000"
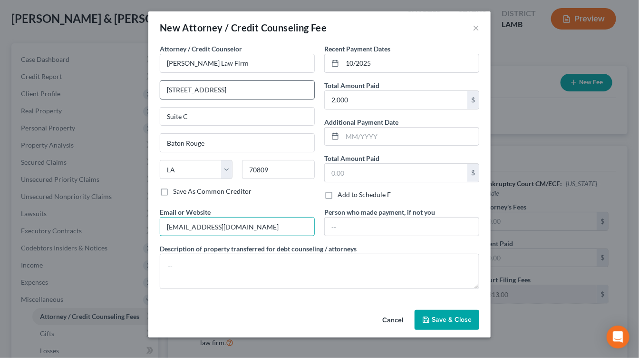
type input "[EMAIL_ADDRESS][DOMAIN_NAME]"
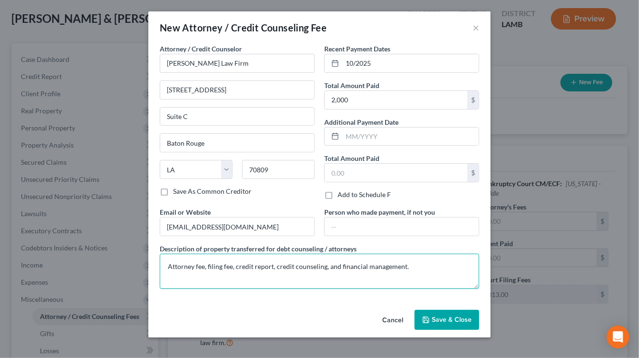
type textarea "Attorney fee, filing fee, credit report, credit counseling, and financial manag…"
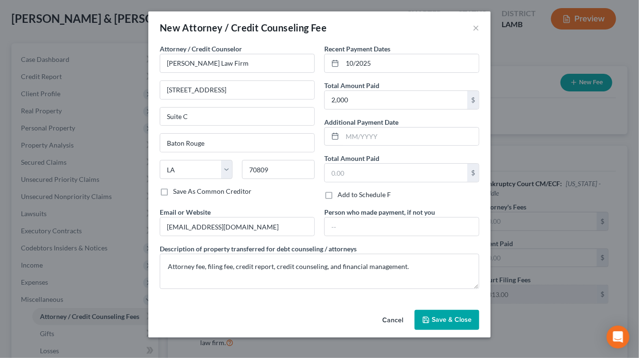
click at [447, 312] on button "Save & Close" at bounding box center [447, 320] width 65 height 20
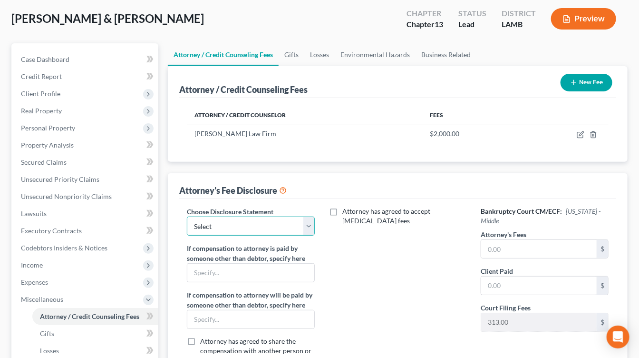
click at [250, 222] on select "Select 7 13" at bounding box center [251, 225] width 128 height 19
select select "1"
click at [187, 216] on select "Select 7 13" at bounding box center [251, 225] width 128 height 19
click at [578, 243] on input "text" at bounding box center [539, 249] width 116 height 18
type input "4,800"
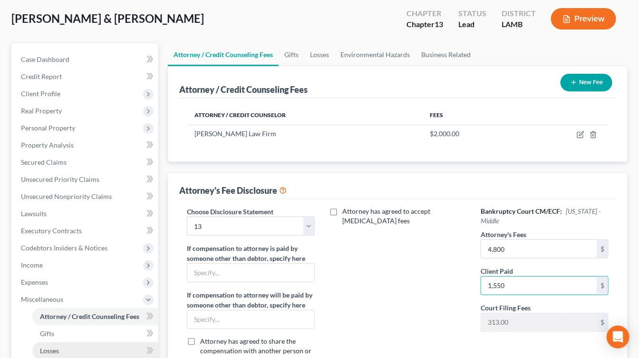
type input "1,550"
click at [410, 220] on label "Attorney has agreed to accept retainer fees" at bounding box center [405, 215] width 124 height 19
click at [353, 213] on input "Attorney has agreed to accept retainer fees" at bounding box center [349, 209] width 6 height 6
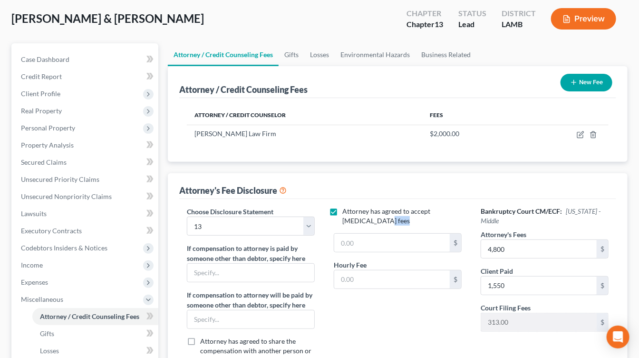
click at [410, 220] on label "Attorney has agreed to accept retainer fees" at bounding box center [405, 215] width 124 height 19
click at [353, 213] on input "Attorney has agreed to accept retainer fees" at bounding box center [349, 209] width 6 height 6
checkbox input "false"
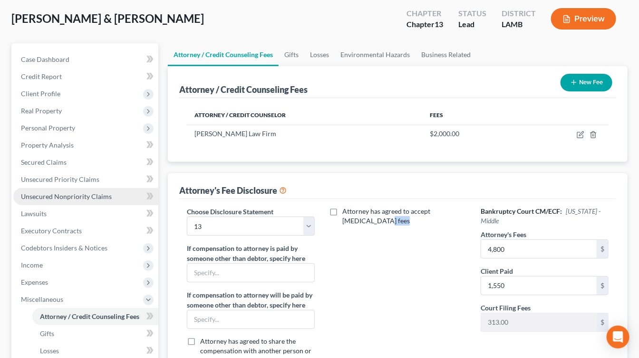
click at [58, 200] on link "Unsecured Nonpriority Claims" at bounding box center [85, 196] width 145 height 17
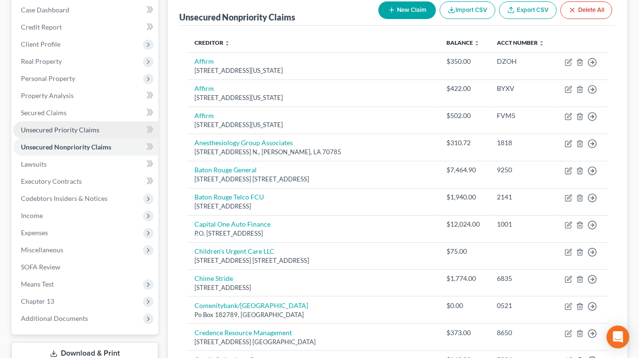
click at [111, 128] on link "Unsecured Priority Claims" at bounding box center [85, 129] width 145 height 17
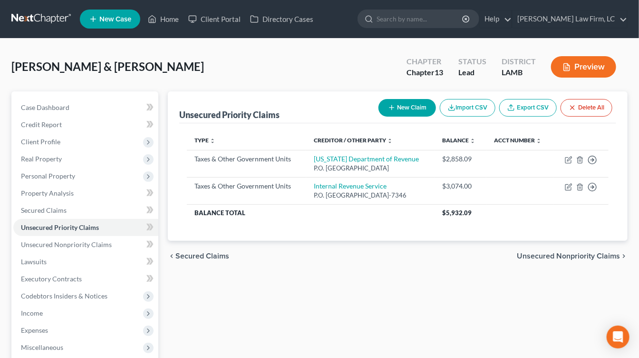
click at [67, 37] on nav "Home New Case Client Portal Directory Cases Dickson Law Firm, LC mdd@dicksonlaw…" at bounding box center [319, 19] width 639 height 38
click at [51, 29] on nav "Home New Case Client Portal Directory Cases Dickson Law Firm, LC mdd@dicksonlaw…" at bounding box center [319, 19] width 639 height 38
click at [51, 23] on link at bounding box center [41, 18] width 61 height 17
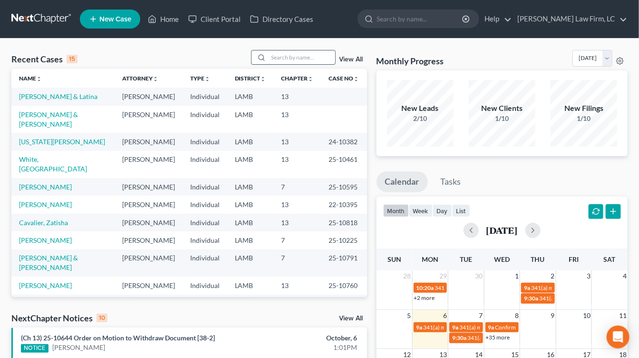
click at [305, 55] on input "search" at bounding box center [302, 57] width 67 height 14
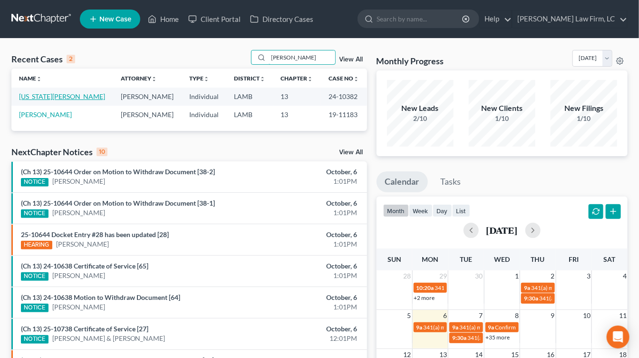
type input "dionne"
click at [63, 96] on link "[US_STATE][PERSON_NAME]" at bounding box center [62, 96] width 86 height 8
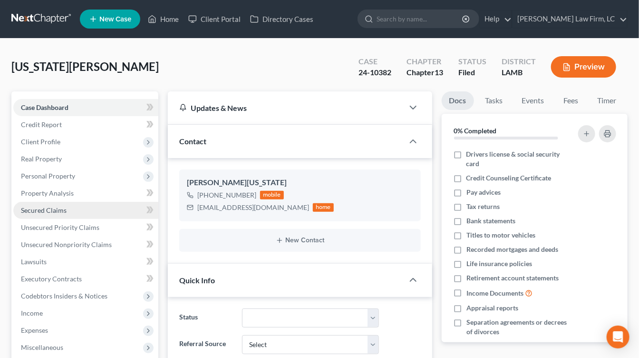
click at [62, 211] on span "Secured Claims" at bounding box center [44, 210] width 46 height 8
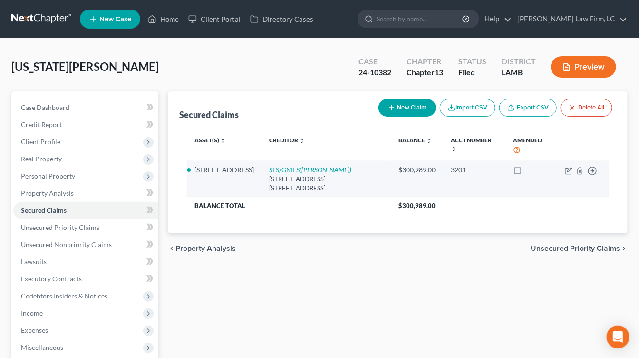
click at [318, 175] on div "8742 Lucent Blvd. Ste 300, Littleton, CO 80129" at bounding box center [326, 184] width 114 height 18
click at [320, 171] on icon "(Dean Morris)" at bounding box center [326, 170] width 52 height 8
select select "5"
select select "2"
select select "0"
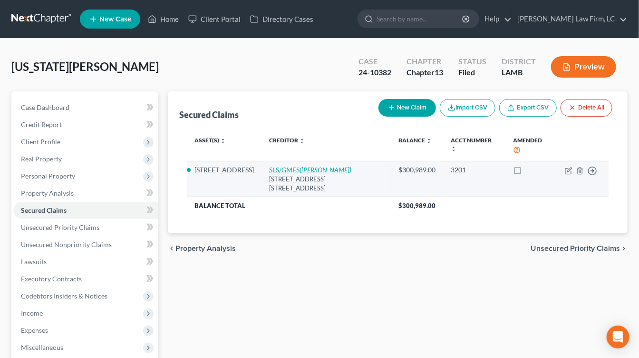
select select "0"
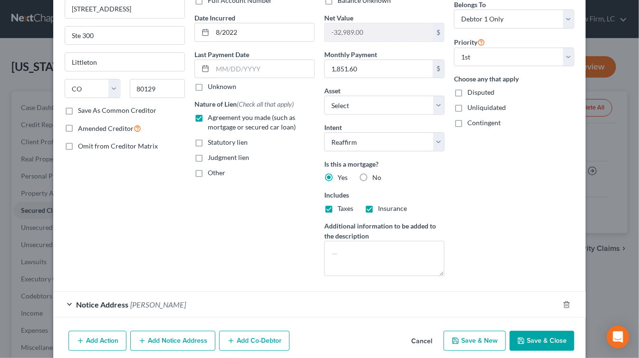
scroll to position [97, 0]
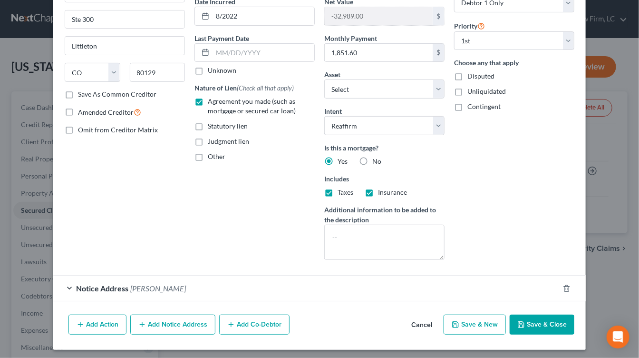
click at [422, 322] on button "Cancel" at bounding box center [422, 324] width 36 height 19
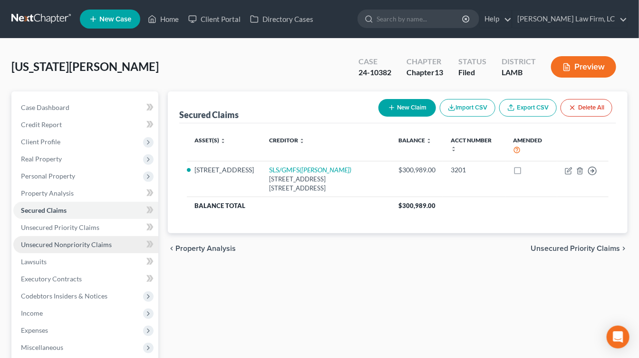
click at [98, 249] on link "Unsecured Nonpriority Claims" at bounding box center [85, 244] width 145 height 17
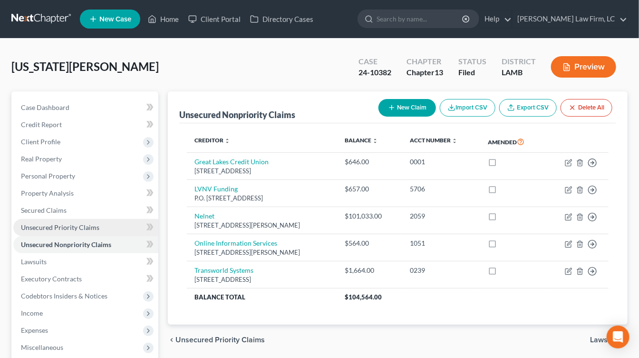
click at [103, 227] on link "Unsecured Priority Claims" at bounding box center [85, 227] width 145 height 17
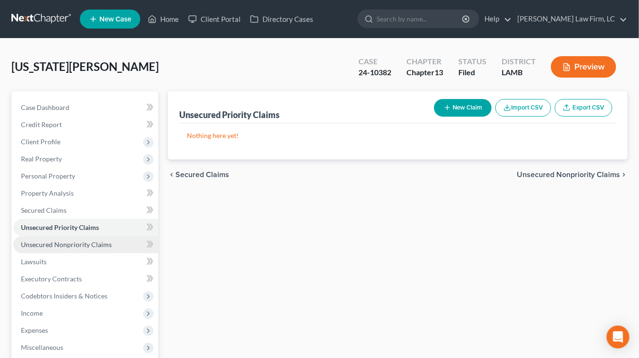
click at [96, 246] on span "Unsecured Nonpriority Claims" at bounding box center [66, 244] width 91 height 8
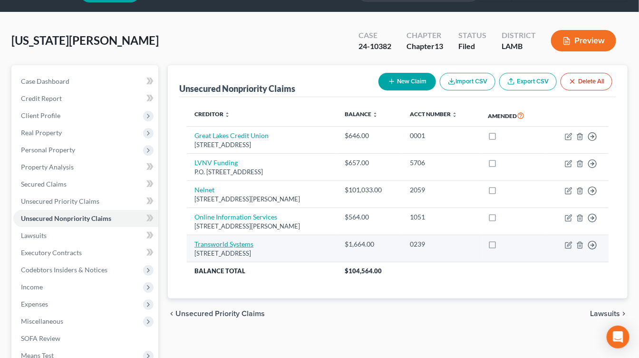
scroll to position [20, 0]
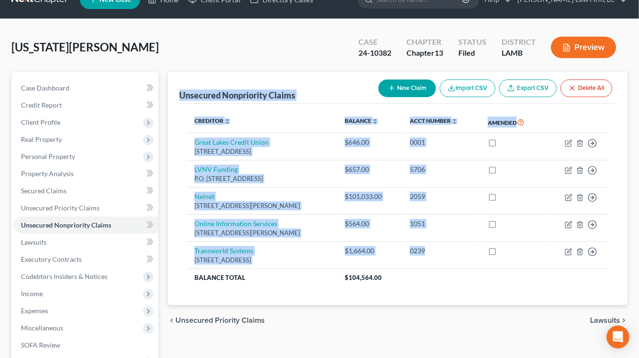
drag, startPoint x: 470, startPoint y: 255, endPoint x: 232, endPoint y: 73, distance: 299.7
click at [232, 73] on div "Unsecured Nonpriority Claims New Claim Import CSV Export CSV Delete All Credito…" at bounding box center [398, 189] width 460 height 234
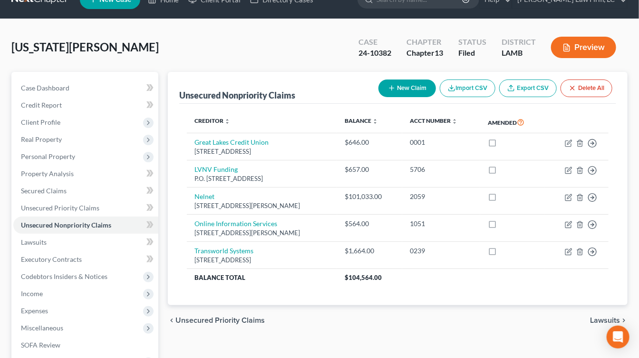
click at [232, 73] on div "Unsecured Nonpriority Claims New Claim Import CSV Export CSV Delete All" at bounding box center [397, 88] width 437 height 32
drag, startPoint x: 53, startPoint y: 207, endPoint x: 59, endPoint y: 196, distance: 12.8
click at [53, 207] on span "Unsecured Priority Claims" at bounding box center [60, 208] width 79 height 8
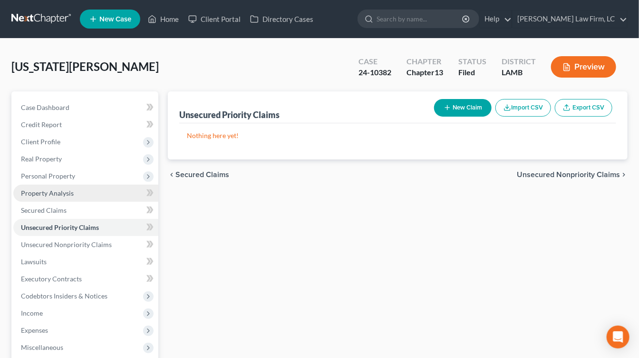
drag, startPoint x: 61, startPoint y: 195, endPoint x: 66, endPoint y: 235, distance: 40.2
click at [60, 195] on span "Property Analysis" at bounding box center [47, 193] width 53 height 8
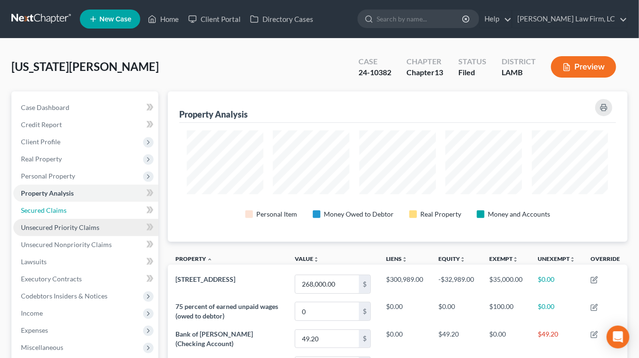
click at [93, 218] on ul "Case Dashboard Payments Invoices Payments Payments Credit Report Client Profile" at bounding box center [85, 261] width 145 height 325
click at [88, 227] on span "Unsecured Priority Claims" at bounding box center [60, 227] width 79 height 8
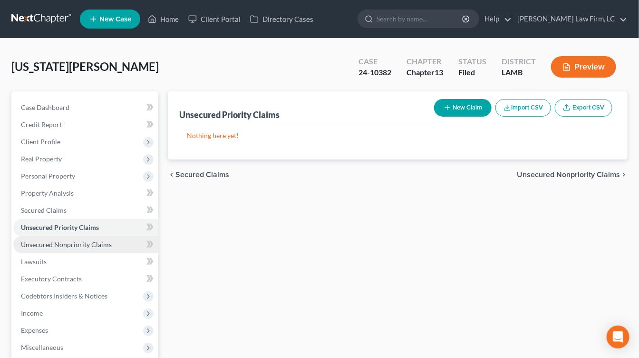
click at [80, 240] on span "Unsecured Nonpriority Claims" at bounding box center [66, 244] width 91 height 8
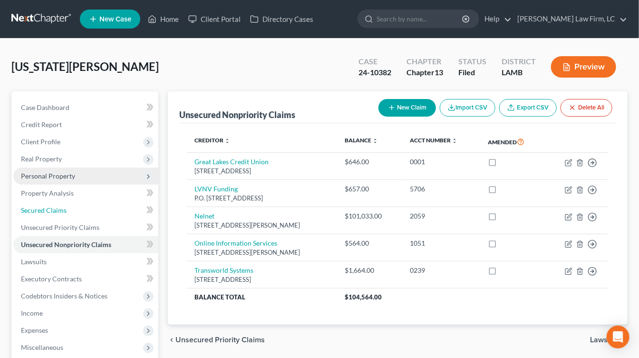
drag, startPoint x: 83, startPoint y: 211, endPoint x: 88, endPoint y: 182, distance: 29.3
click at [83, 212] on link "Secured Claims" at bounding box center [85, 210] width 145 height 17
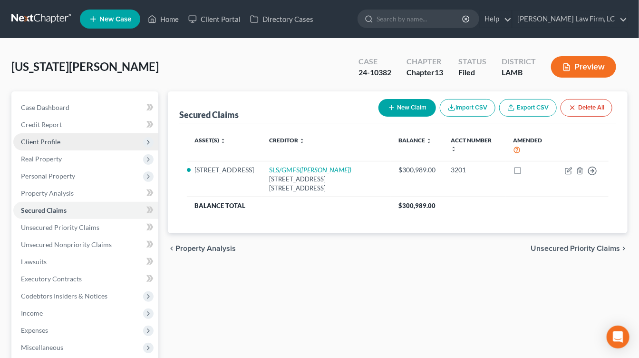
click at [100, 139] on span "Client Profile" at bounding box center [85, 141] width 145 height 17
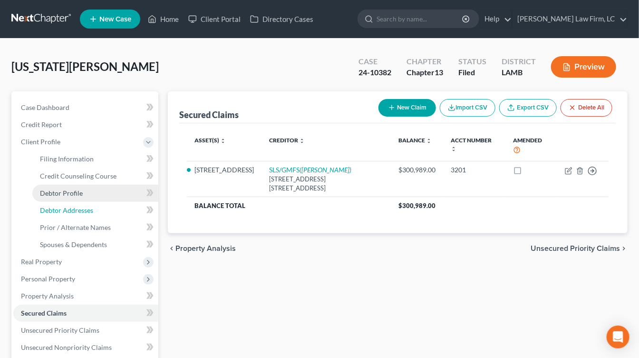
drag, startPoint x: 94, startPoint y: 204, endPoint x: 96, endPoint y: 196, distance: 8.4
click at [94, 204] on link "Debtor Addresses" at bounding box center [95, 210] width 126 height 17
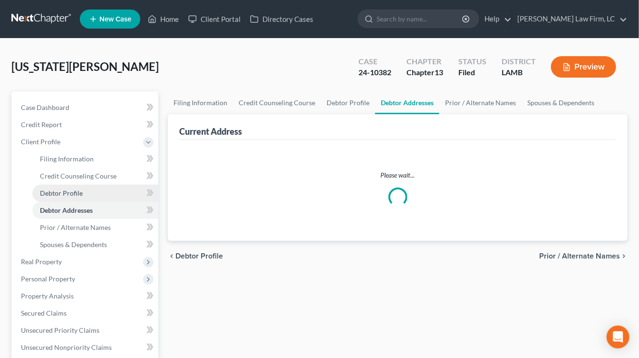
click at [96, 196] on link "Debtor Profile" at bounding box center [95, 193] width 126 height 17
select select "0"
select select "1"
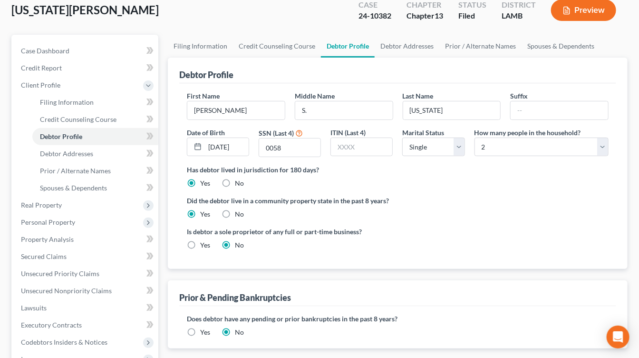
scroll to position [57, 0]
click at [71, 222] on span "Personal Property" at bounding box center [48, 221] width 54 height 8
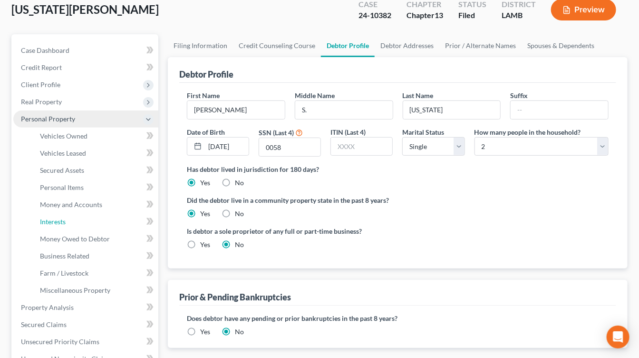
click at [71, 224] on link "Interests" at bounding box center [95, 221] width 126 height 17
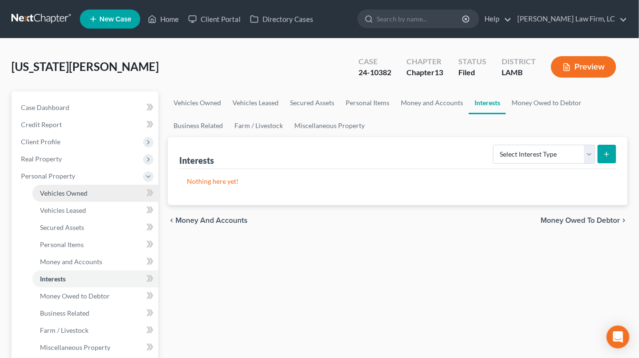
click at [81, 194] on span "Vehicles Owned" at bounding box center [64, 193] width 48 height 8
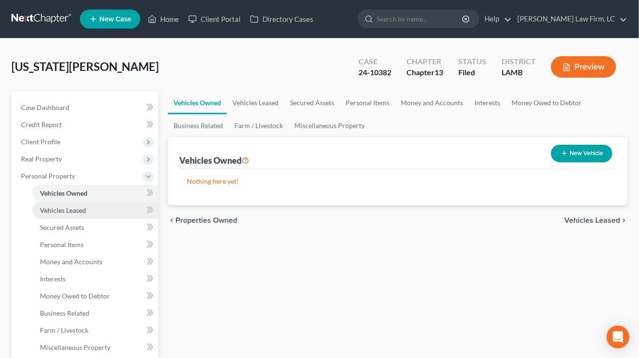
click at [76, 214] on link "Vehicles Leased" at bounding box center [95, 210] width 126 height 17
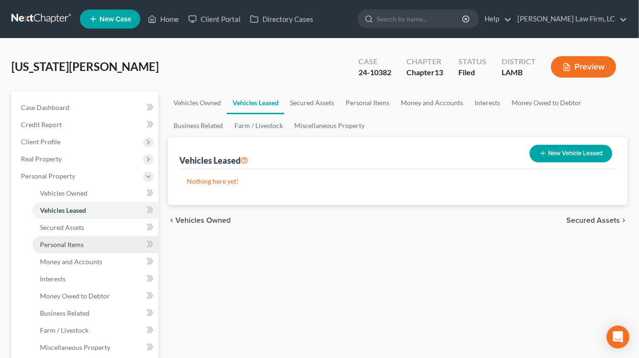
click at [79, 241] on span "Personal Items" at bounding box center [62, 244] width 44 height 8
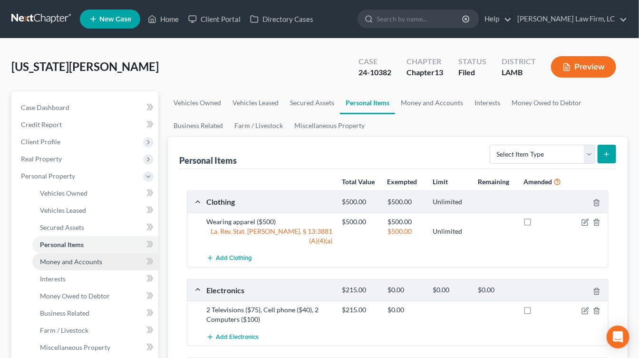
click at [70, 258] on span "Money and Accounts" at bounding box center [71, 261] width 62 height 8
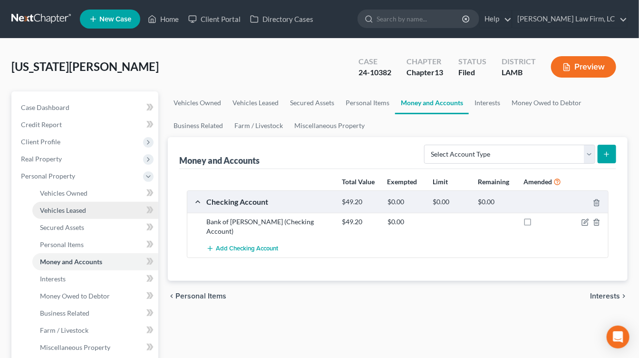
click at [70, 216] on link "Vehicles Leased" at bounding box center [95, 210] width 126 height 17
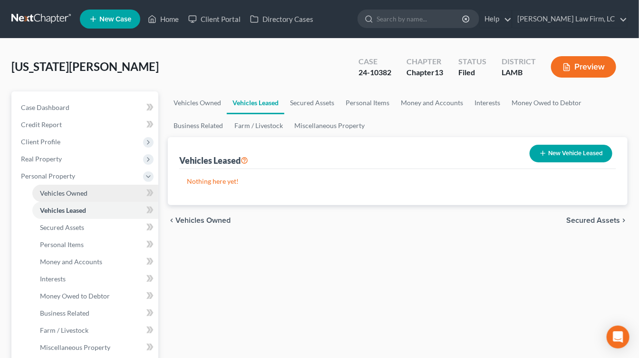
click at [80, 190] on span "Vehicles Owned" at bounding box center [64, 193] width 48 height 8
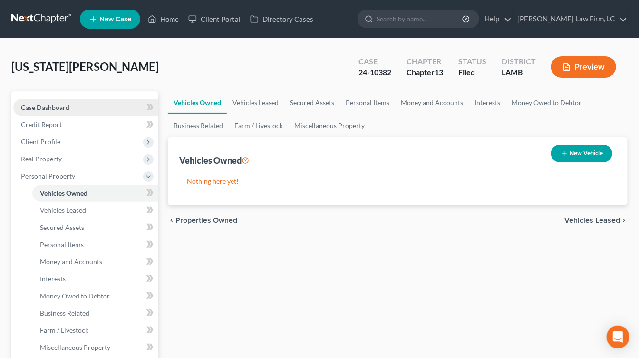
click at [94, 103] on link "Case Dashboard" at bounding box center [85, 107] width 145 height 17
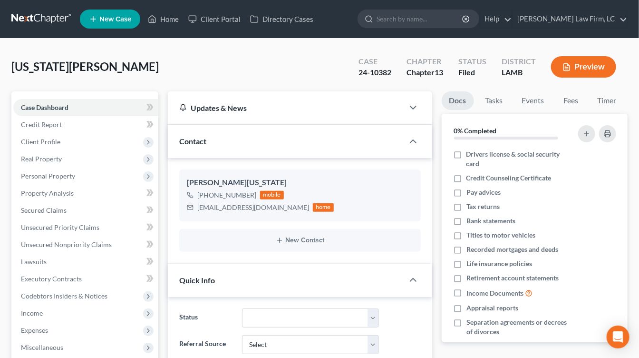
click at [61, 29] on nav "Home New Case Client Portal Directory Cases Dickson Law Firm, LC mdd@dicksonlaw…" at bounding box center [319, 19] width 639 height 38
drag, startPoint x: 44, startPoint y: 16, endPoint x: 107, endPoint y: 34, distance: 65.4
click at [44, 16] on link at bounding box center [41, 18] width 61 height 17
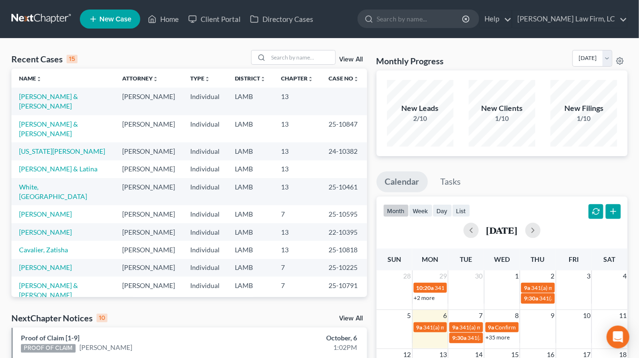
click at [28, 13] on link at bounding box center [41, 18] width 61 height 17
click at [66, 116] on td "[PERSON_NAME] & [PERSON_NAME]" at bounding box center [62, 128] width 103 height 27
click at [37, 98] on link "[PERSON_NAME] & [PERSON_NAME]" at bounding box center [48, 101] width 59 height 18
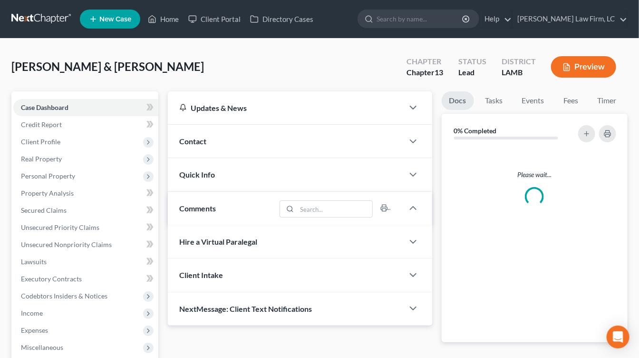
click at [36, 16] on link at bounding box center [41, 18] width 61 height 17
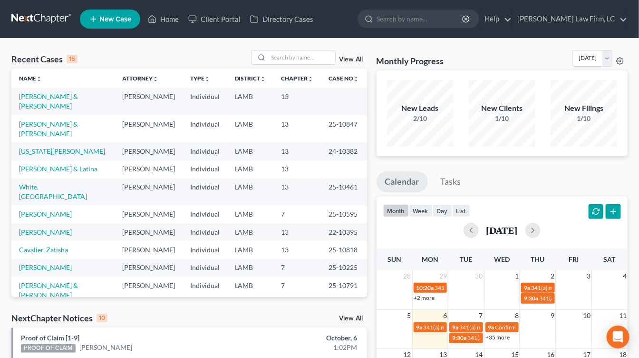
click at [28, 9] on nav "Home New Case Client Portal Directory Cases [PERSON_NAME] Law Firm, [GEOGRAPHIC…" at bounding box center [319, 19] width 639 height 38
click at [19, 2] on nav "Home New Case Client Portal Directory Cases [PERSON_NAME] Law Firm, [GEOGRAPHIC…" at bounding box center [319, 19] width 639 height 38
click at [19, 15] on link at bounding box center [41, 18] width 61 height 17
click at [283, 176] on td "13" at bounding box center [298, 169] width 48 height 18
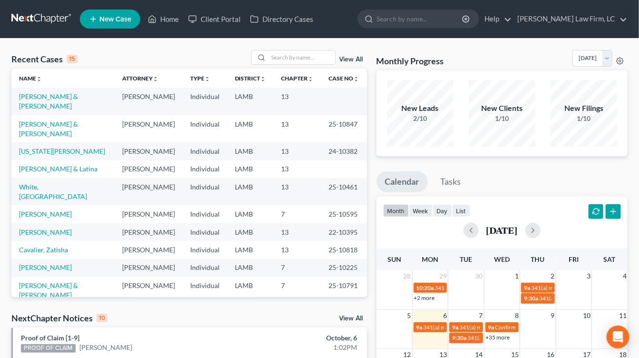
click at [18, 34] on nav "Home New Case Client Portal Directory Cases [PERSON_NAME] Law Firm, [GEOGRAPHIC…" at bounding box center [319, 19] width 639 height 38
click at [20, 20] on link at bounding box center [41, 18] width 61 height 17
click at [50, 14] on link at bounding box center [41, 18] width 61 height 17
click at [47, 29] on nav "Home New Case Client Portal Directory Cases [PERSON_NAME] Law Firm, [GEOGRAPHIC…" at bounding box center [319, 19] width 639 height 38
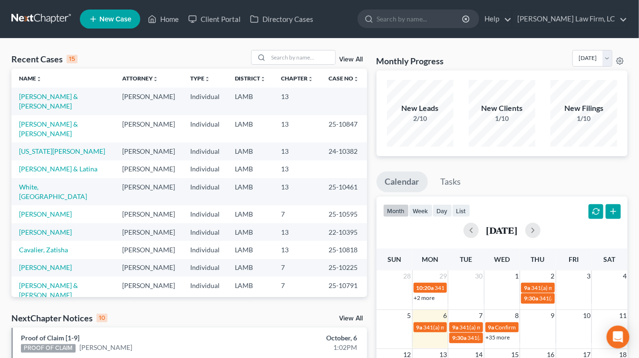
click at [47, 29] on nav "Home New Case Client Portal Directory Cases [PERSON_NAME] Law Firm, [GEOGRAPHIC…" at bounding box center [319, 19] width 639 height 38
click at [47, 14] on link at bounding box center [41, 18] width 61 height 17
click at [42, 24] on link at bounding box center [41, 18] width 61 height 17
click at [54, 18] on link at bounding box center [41, 18] width 61 height 17
click at [11, 14] on link at bounding box center [41, 18] width 61 height 17
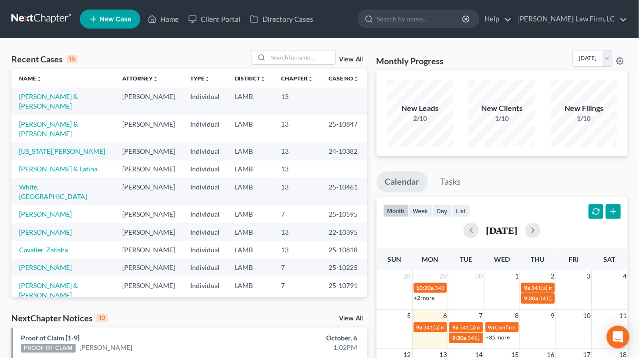
click at [44, 15] on link at bounding box center [41, 18] width 61 height 17
click at [50, 17] on link at bounding box center [41, 18] width 61 height 17
click at [51, 11] on link at bounding box center [41, 18] width 61 height 17
click at [17, 6] on nav "Home New Case Client Portal Directory Cases [PERSON_NAME] Law Firm, [GEOGRAPHIC…" at bounding box center [319, 19] width 639 height 38
click at [52, 14] on link at bounding box center [41, 18] width 61 height 17
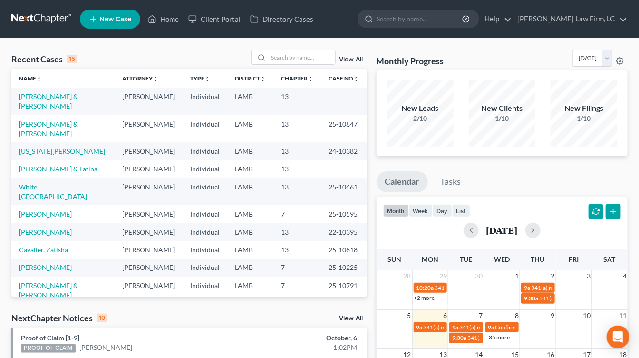
click at [45, 14] on link at bounding box center [41, 18] width 61 height 17
click at [60, 15] on link at bounding box center [41, 18] width 61 height 17
click at [147, 84] on th "Attorney unfold_more expand_more expand_less" at bounding box center [149, 78] width 68 height 19
click at [284, 160] on td "13" at bounding box center [298, 151] width 48 height 18
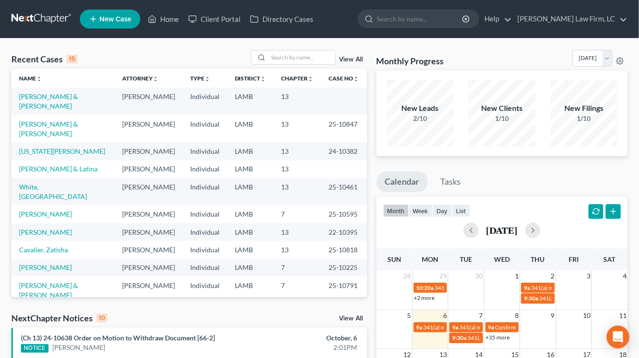
click at [267, 205] on td "LAMB" at bounding box center [250, 191] width 47 height 27
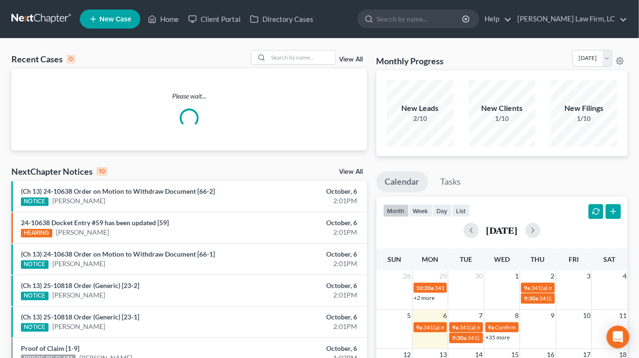
click at [248, 139] on div "Please wait..." at bounding box center [189, 110] width 356 height 82
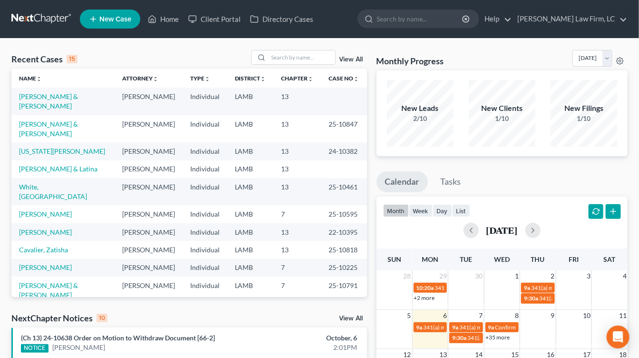
click at [206, 132] on td "Individual" at bounding box center [205, 128] width 45 height 27
click at [265, 200] on td "LAMB" at bounding box center [250, 191] width 47 height 27
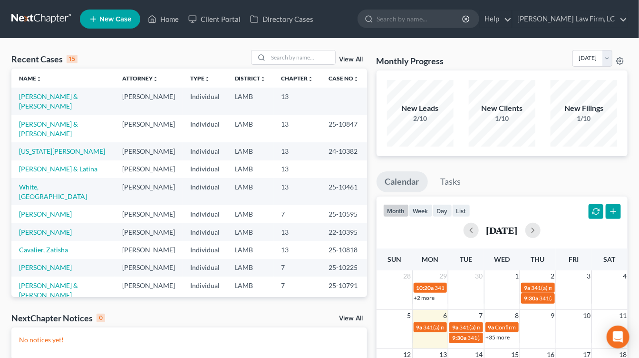
click at [275, 120] on td "13" at bounding box center [298, 128] width 48 height 27
click at [319, 155] on td "13" at bounding box center [298, 151] width 48 height 18
